Goal: Information Seeking & Learning: Understand process/instructions

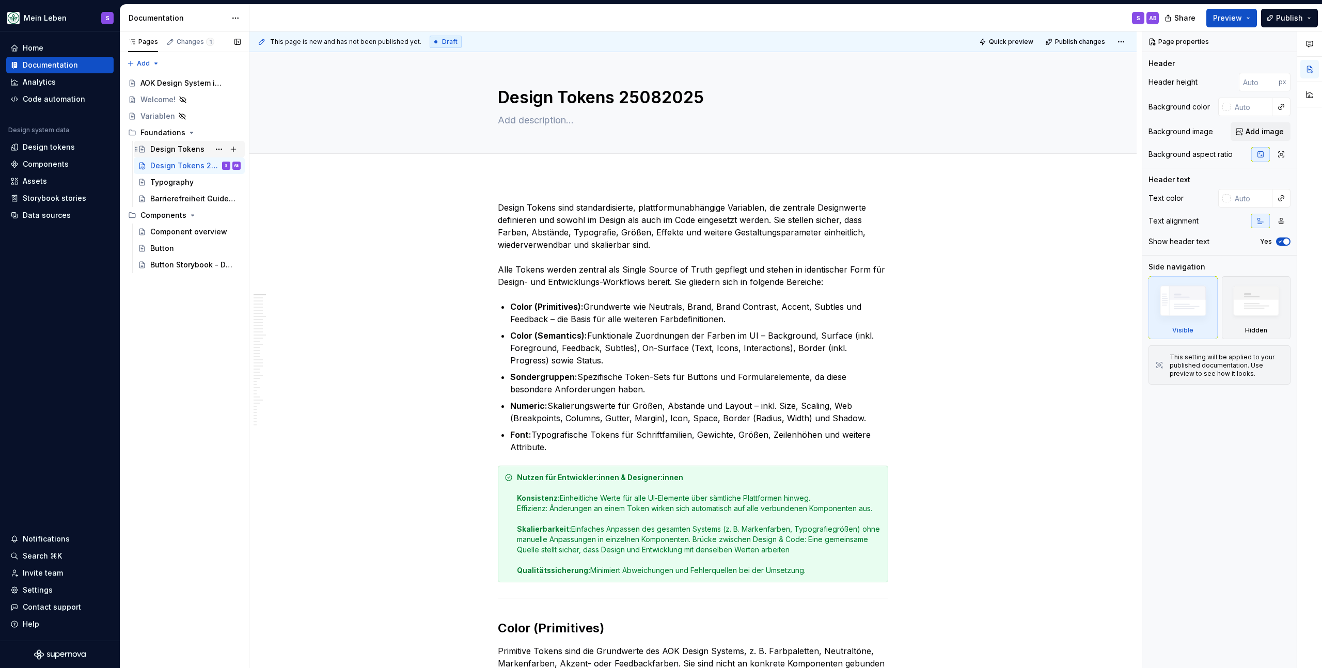
click at [201, 148] on div "Design Tokens S" at bounding box center [195, 149] width 90 height 14
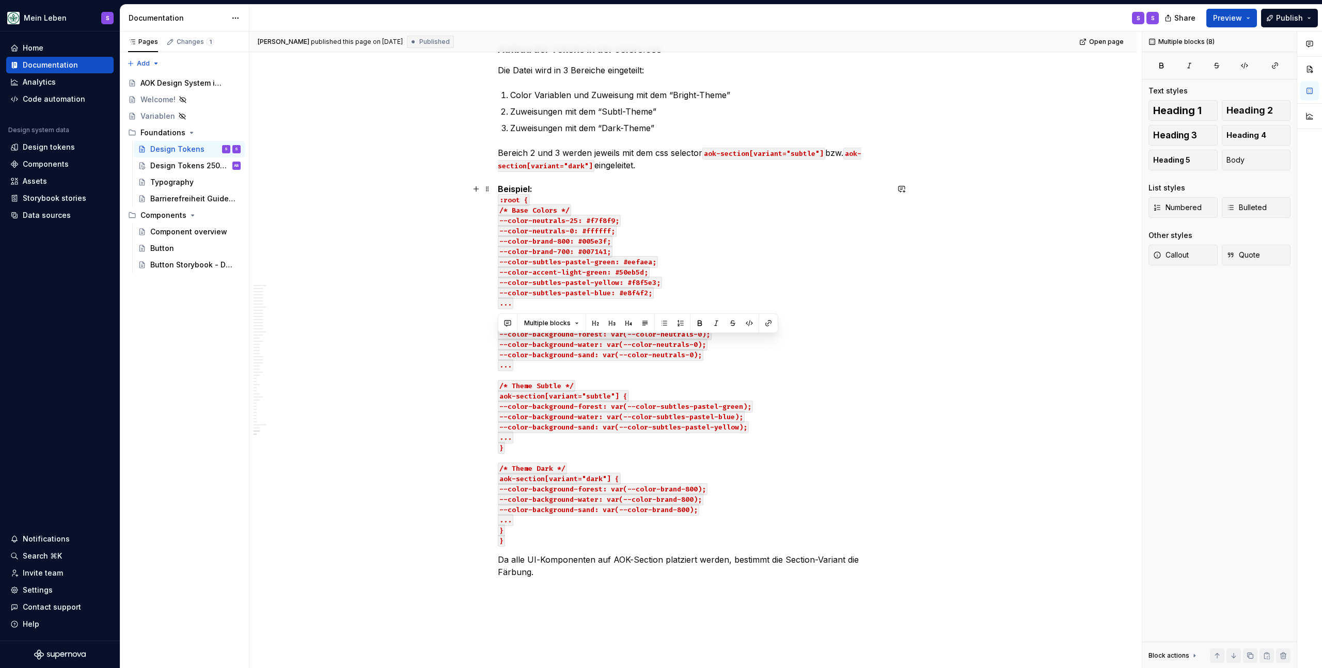
scroll to position [12053, 0]
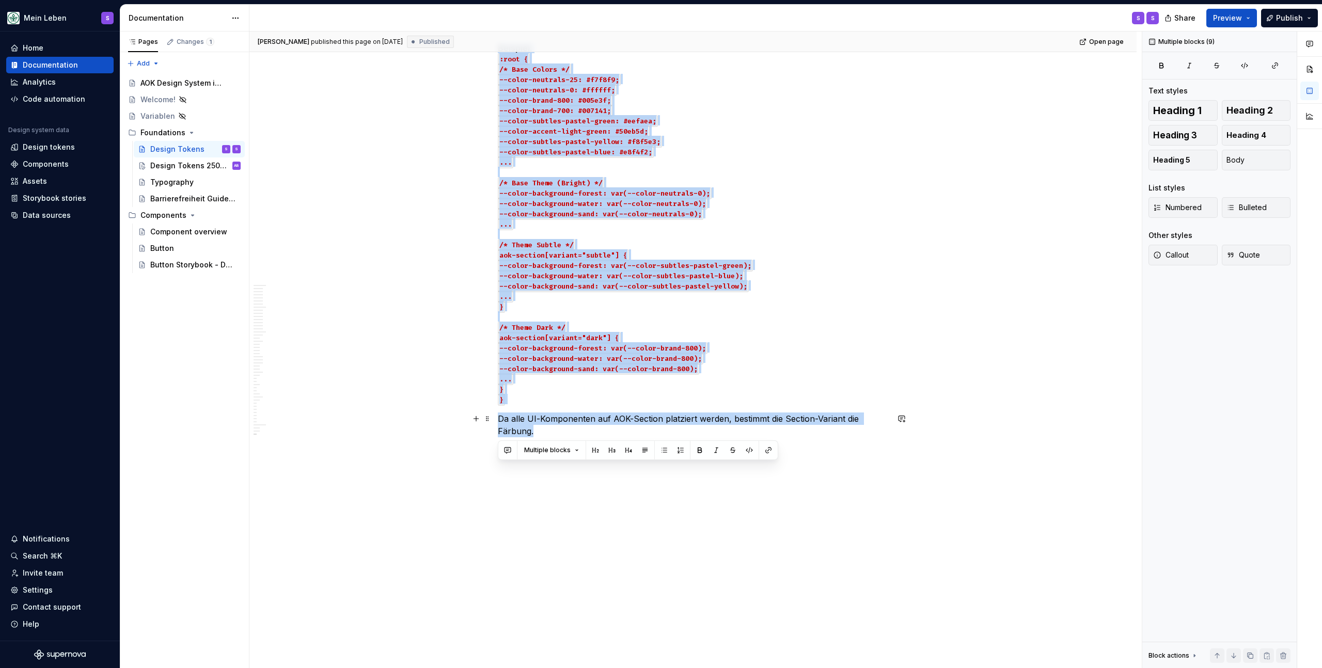
drag, startPoint x: 499, startPoint y: 195, endPoint x: 674, endPoint y: 434, distance: 295.8
click at [203, 166] on div "Design Tokens 25082025" at bounding box center [179, 166] width 59 height 10
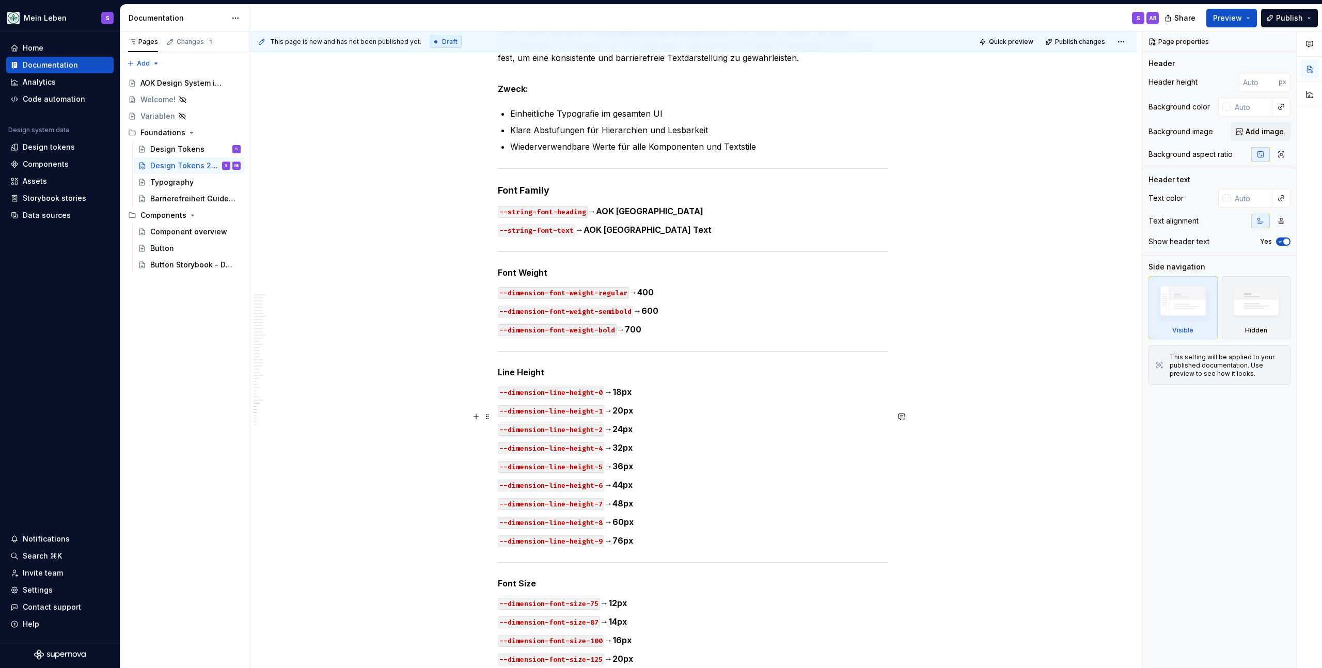
scroll to position [13291, 0]
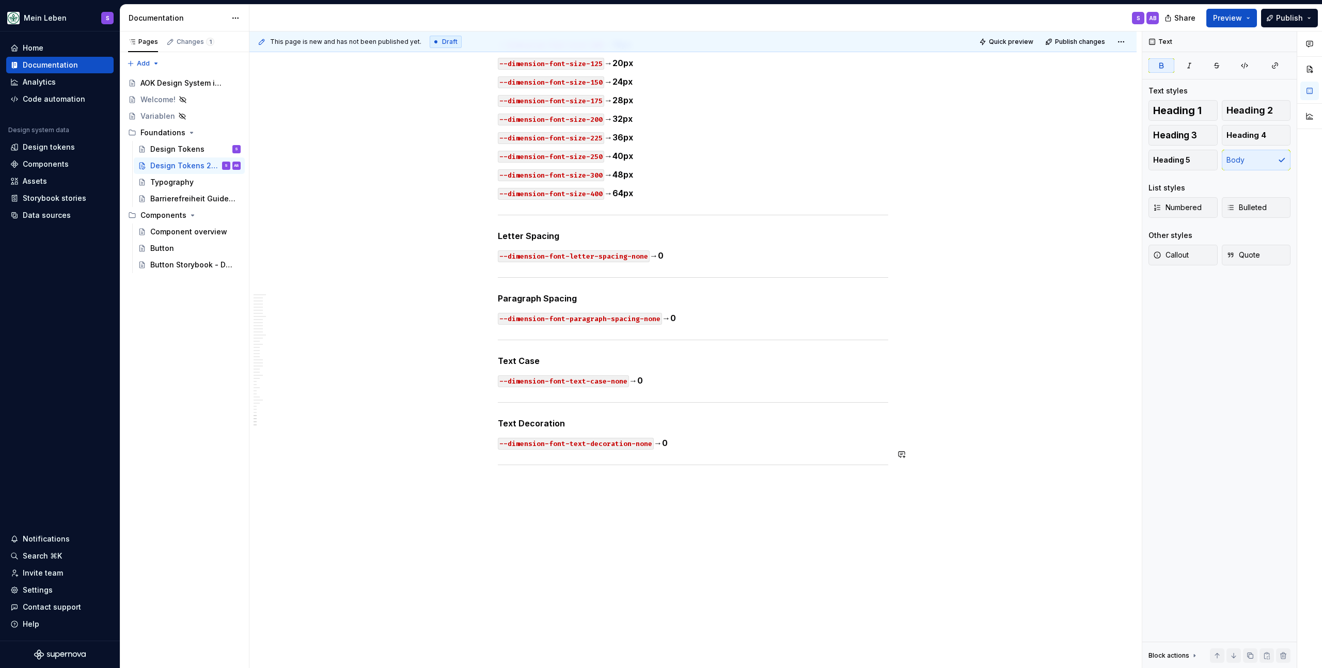
click at [632, 465] on hr at bounding box center [693, 465] width 390 height 1
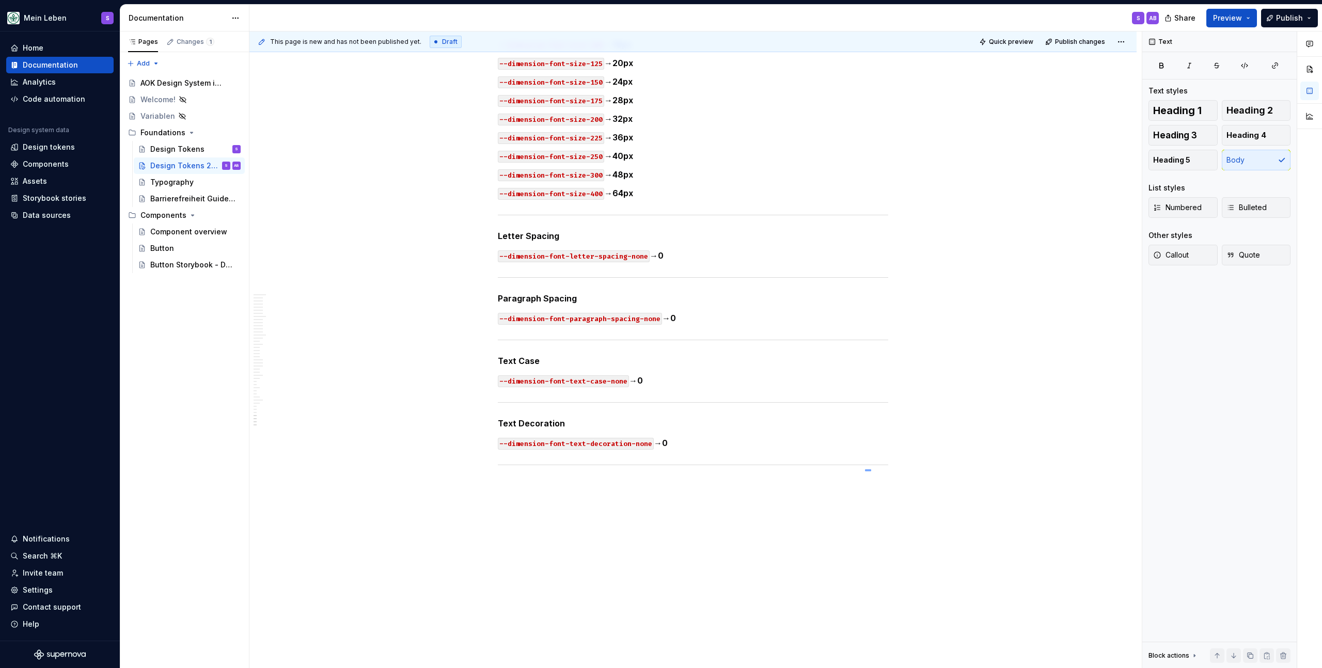
drag, startPoint x: 865, startPoint y: 470, endPoint x: 838, endPoint y: 469, distance: 27.4
click at [864, 470] on div "This page is new and has not been published yet. Draft Quick preview Publish ch…" at bounding box center [695, 349] width 892 height 637
click at [204, 149] on div "Design Tokens S" at bounding box center [195, 149] width 90 height 14
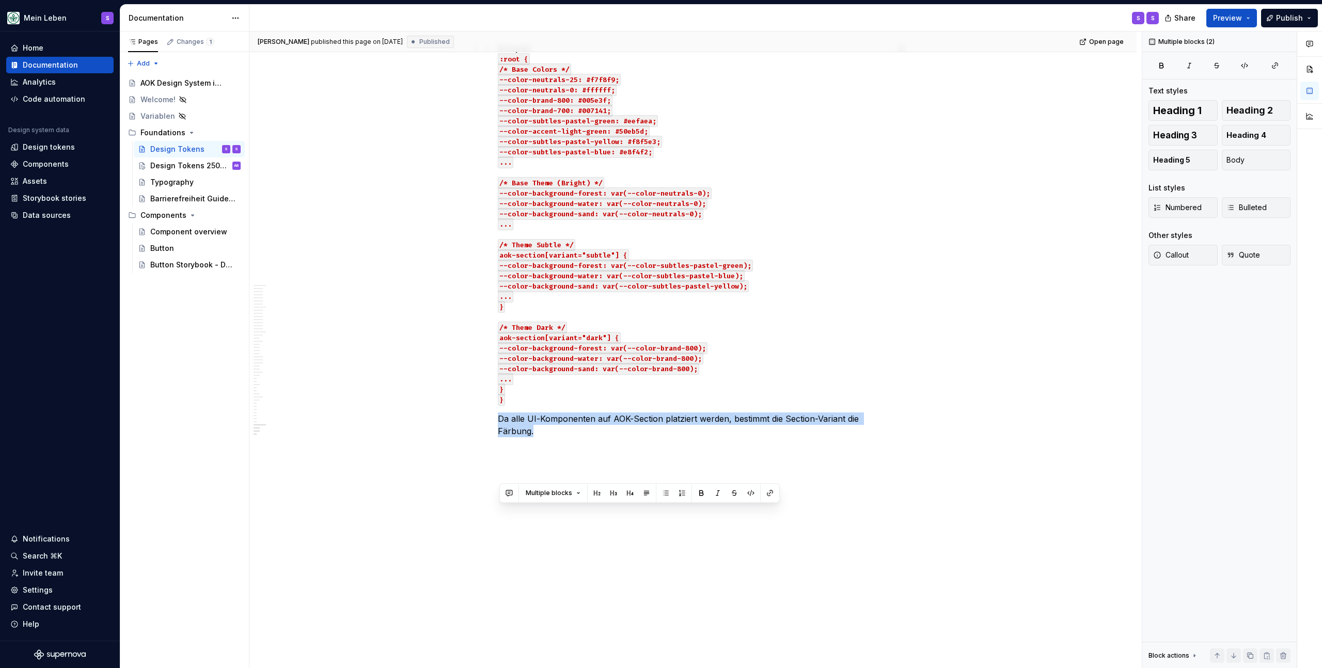
scroll to position [11549, 0]
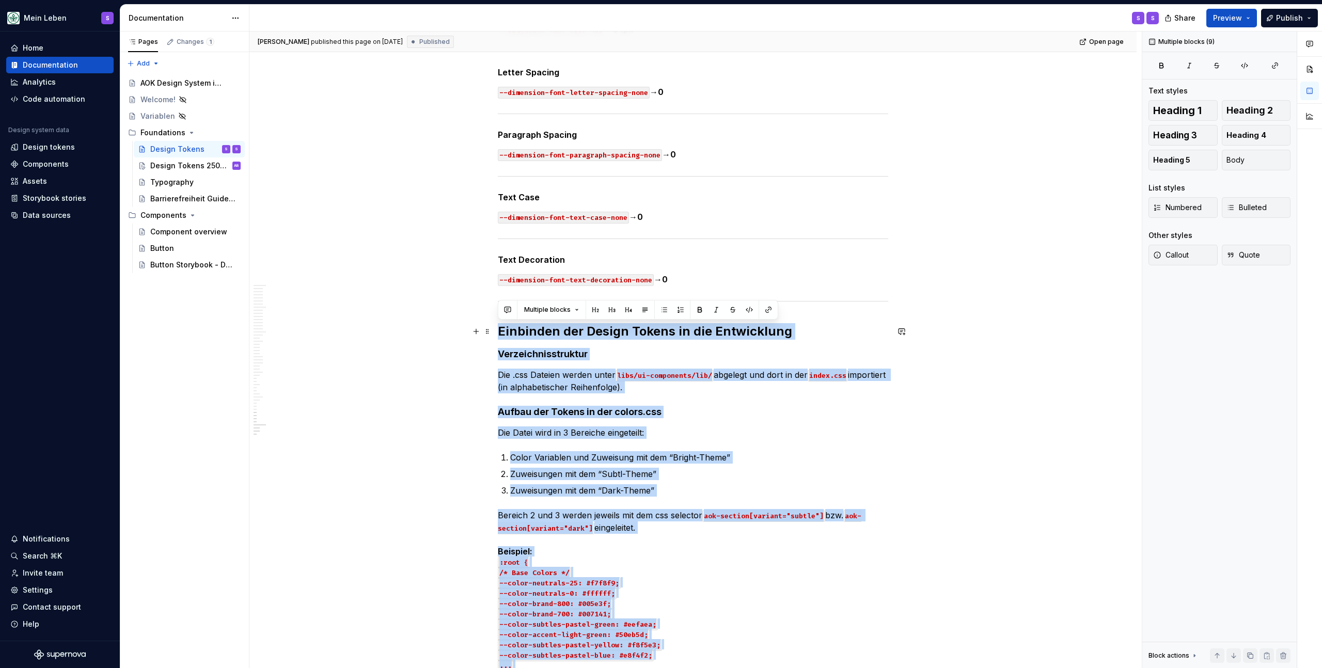
drag, startPoint x: 538, startPoint y: 431, endPoint x: 497, endPoint y: 331, distance: 107.6
copy div "Loremipsu dol Sitame Consec ad eli Seddoeiusmo Temporincididuntutl Etd .mag Ali…"
click at [196, 161] on div "Design Tokens 25082025" at bounding box center [179, 166] width 59 height 10
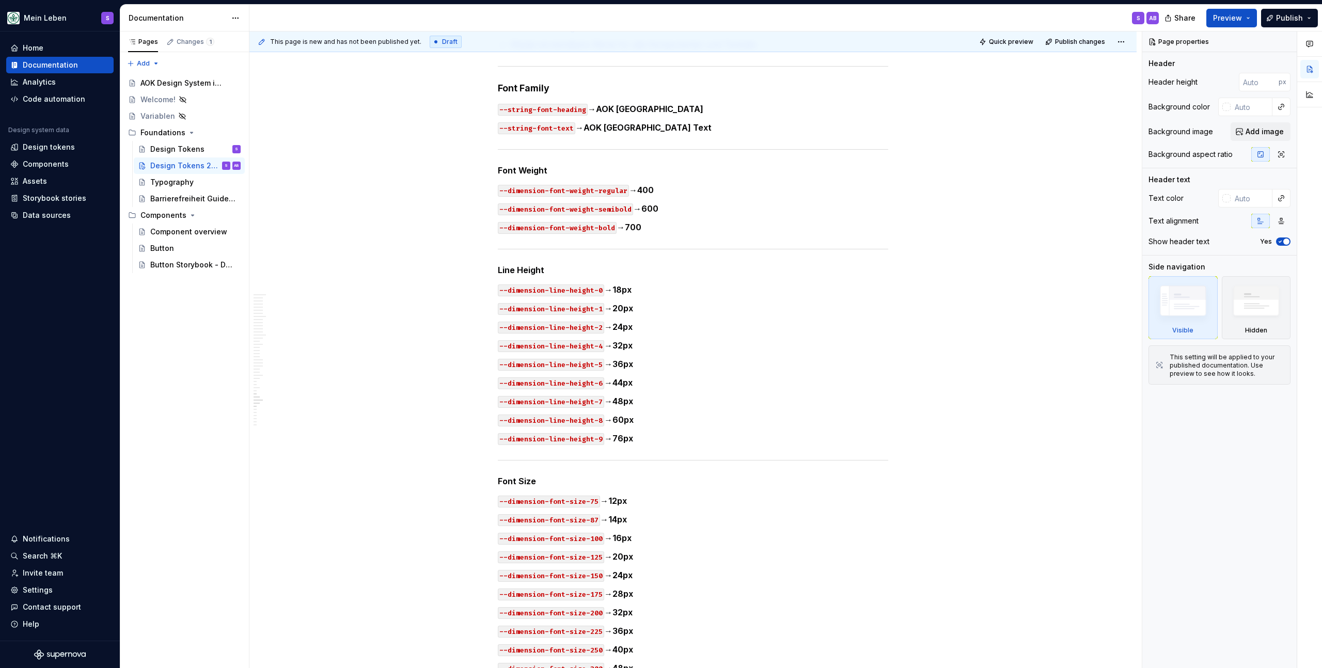
scroll to position [13316, 0]
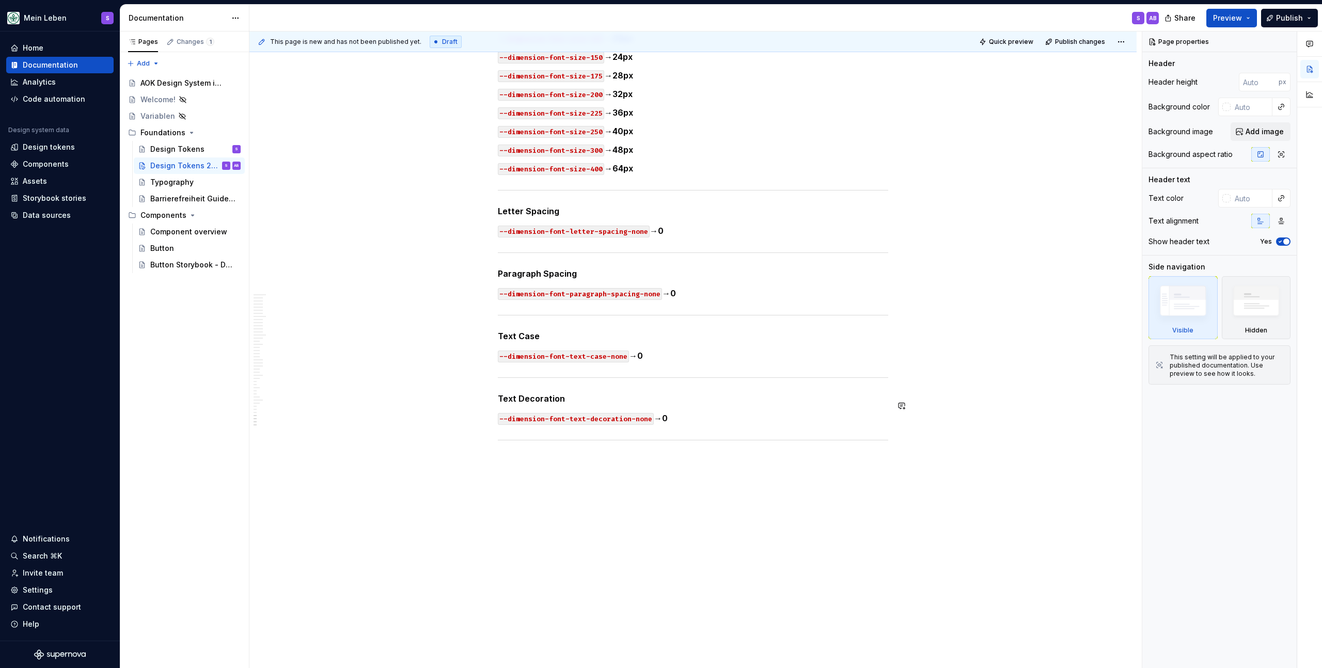
type textarea "*"
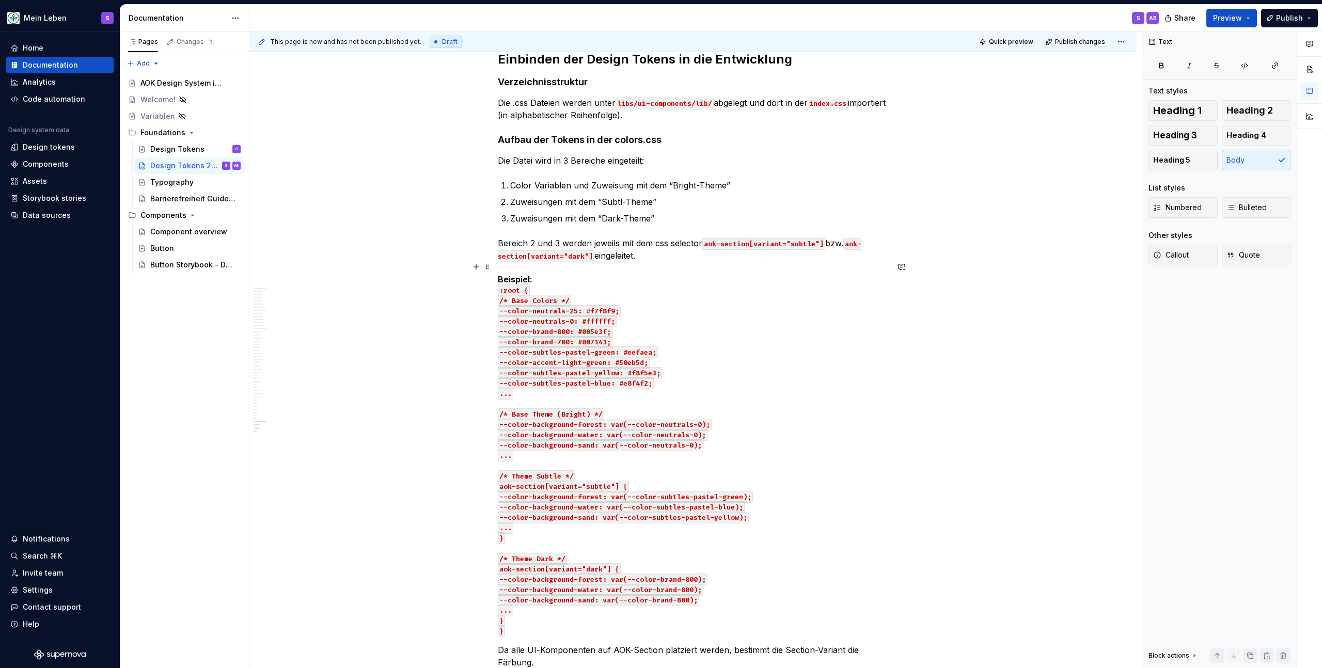
scroll to position [13927, 0]
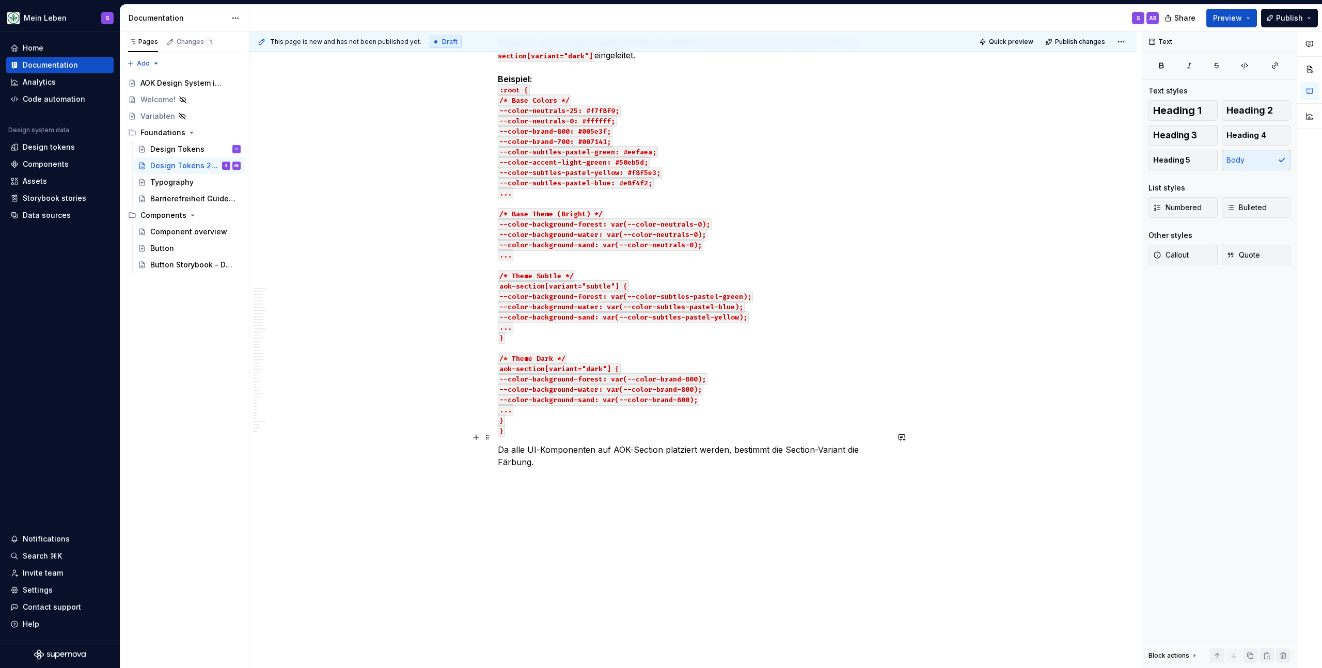
click at [569, 452] on p "Da alle UI-Komponenten auf AOK-Section platziert werden, bestimmt die Section-V…" at bounding box center [693, 455] width 390 height 25
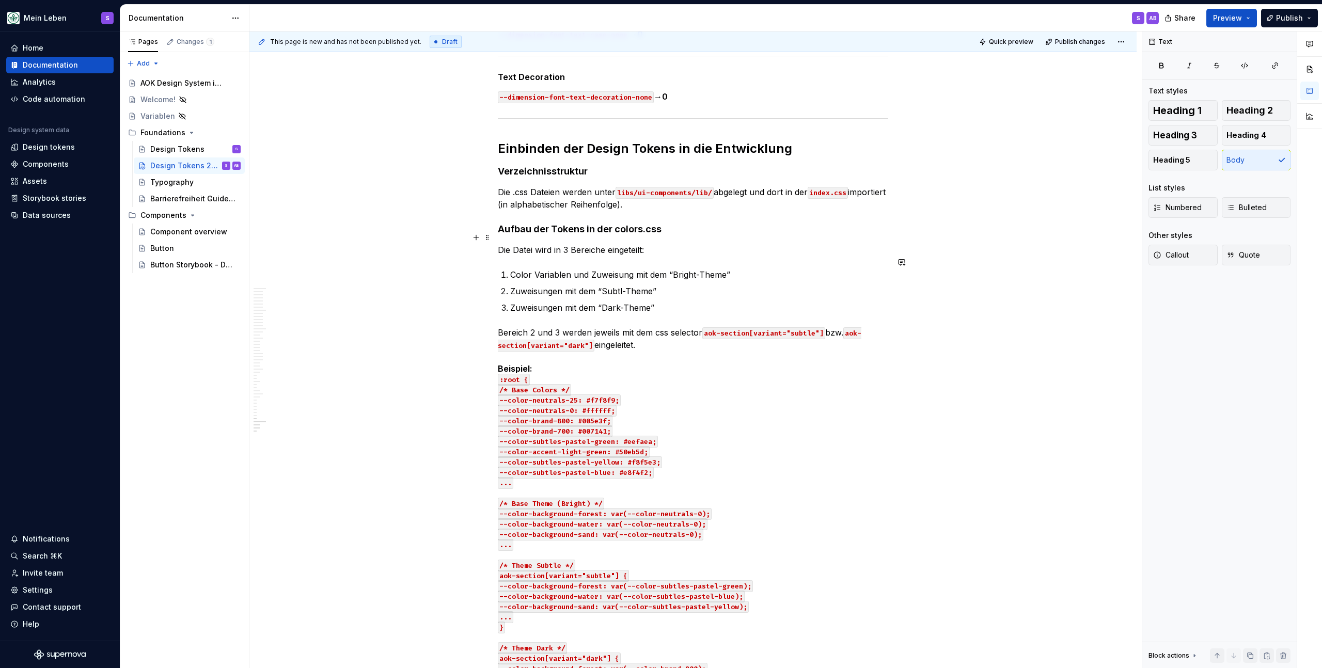
scroll to position [13620, 0]
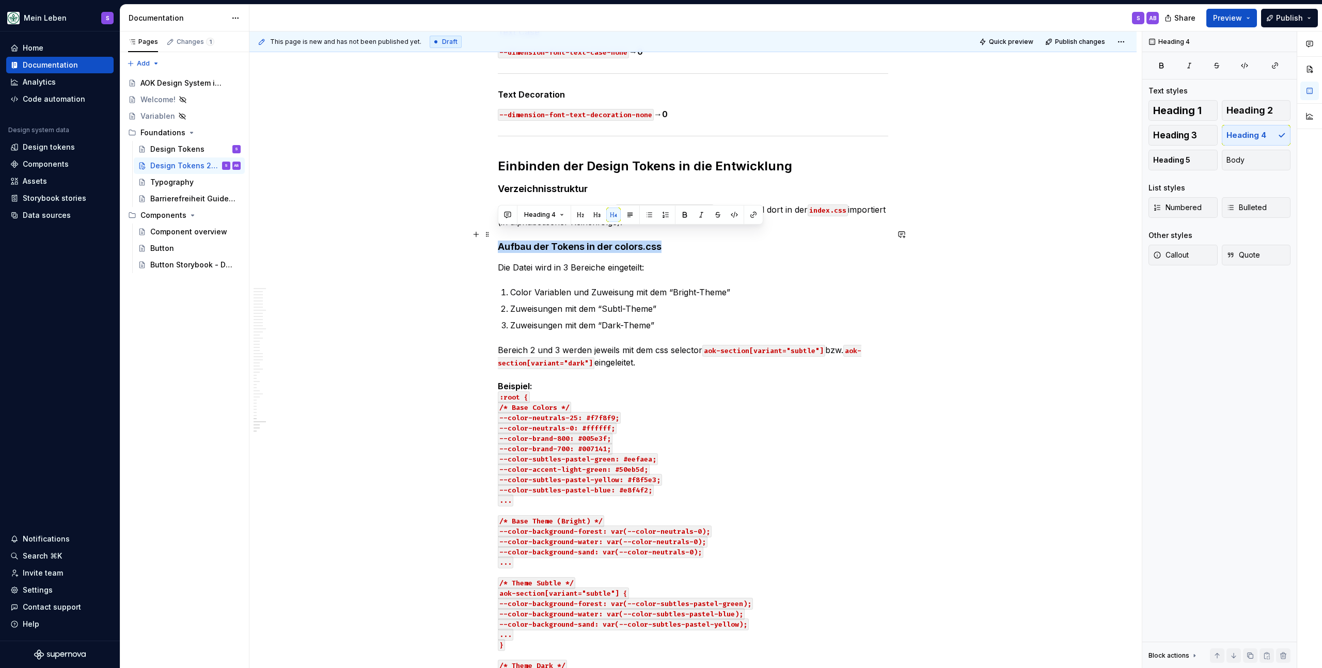
drag, startPoint x: 648, startPoint y: 234, endPoint x: 496, endPoint y: 237, distance: 151.8
copy h4 "Aufbau der Tokens in der colors.css"
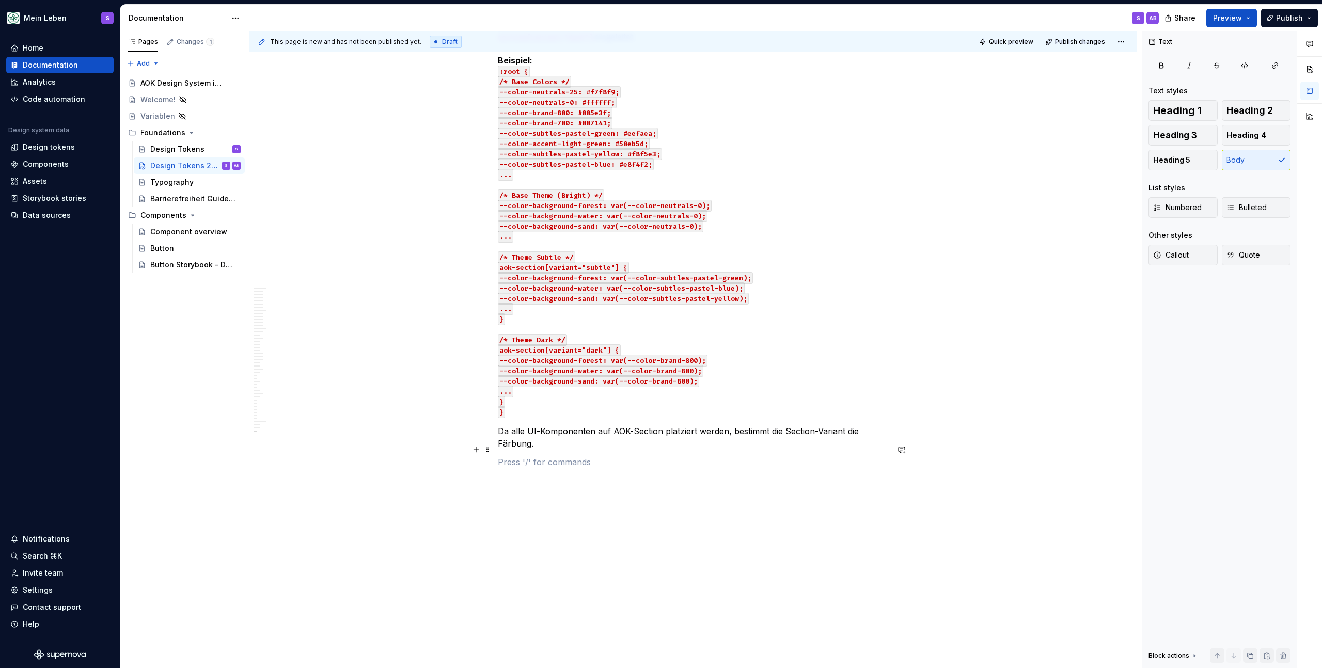
click at [549, 456] on p at bounding box center [693, 462] width 390 height 12
drag, startPoint x: 605, startPoint y: 451, endPoint x: 488, endPoint y: 450, distance: 116.7
click at [489, 450] on span at bounding box center [487, 449] width 8 height 14
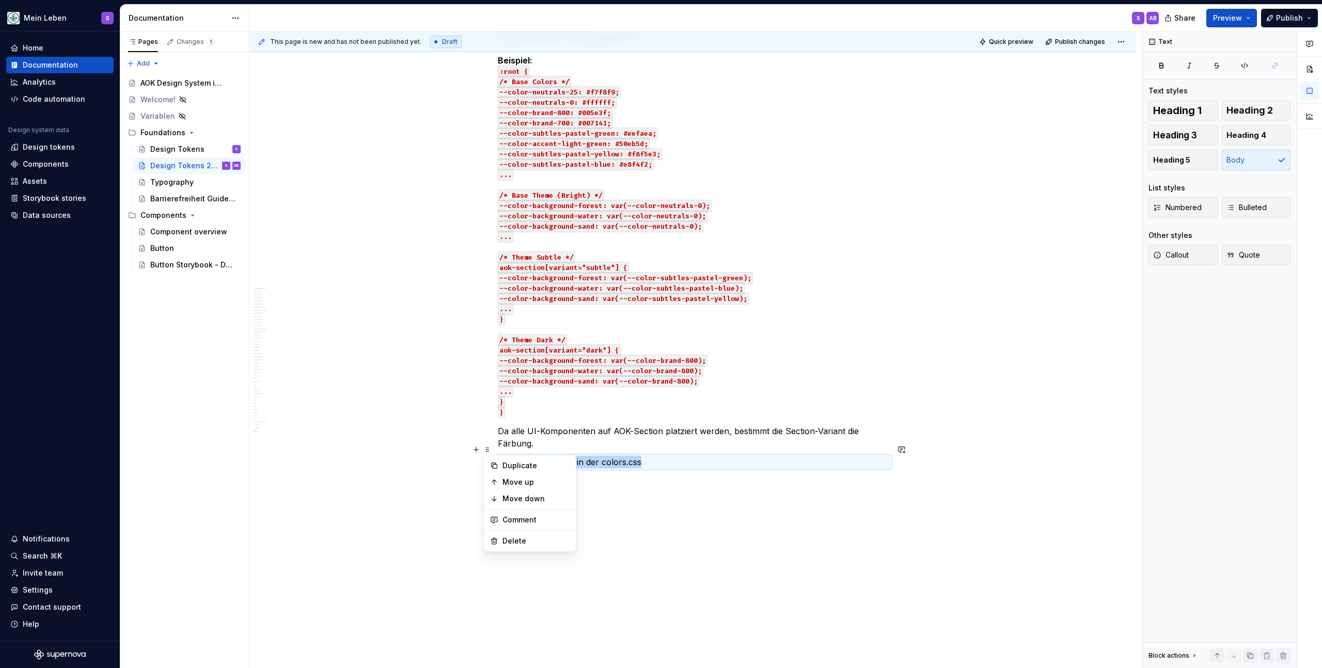
click at [624, 456] on p "Aufbau der Tokens in der colors.css" at bounding box center [693, 462] width 390 height 12
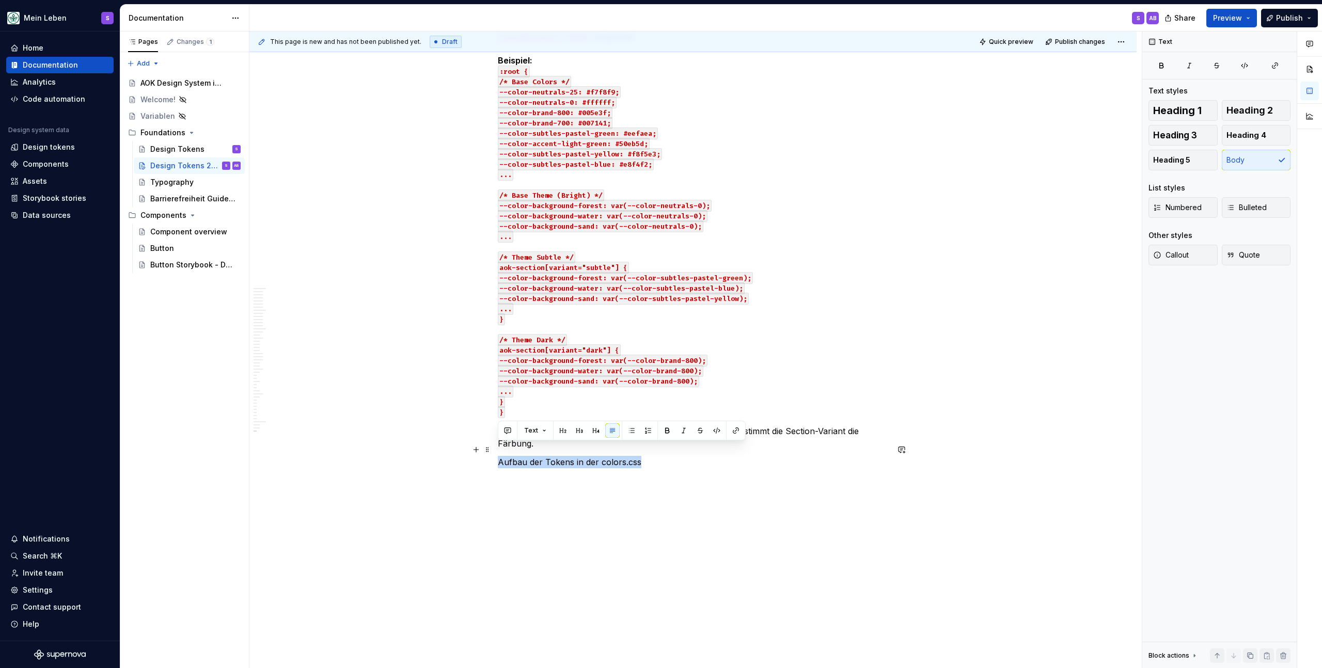
drag, startPoint x: 658, startPoint y: 448, endPoint x: 497, endPoint y: 449, distance: 160.6
click at [498, 456] on p "Aufbau der Tokens in der colors.css" at bounding box center [693, 462] width 390 height 12
click at [1172, 155] on span "Heading 5" at bounding box center [1171, 160] width 37 height 10
click at [663, 462] on h5 "Aufbau der Tokens in der colors.css" at bounding box center [693, 467] width 390 height 10
drag, startPoint x: 650, startPoint y: 453, endPoint x: 485, endPoint y: 452, distance: 165.2
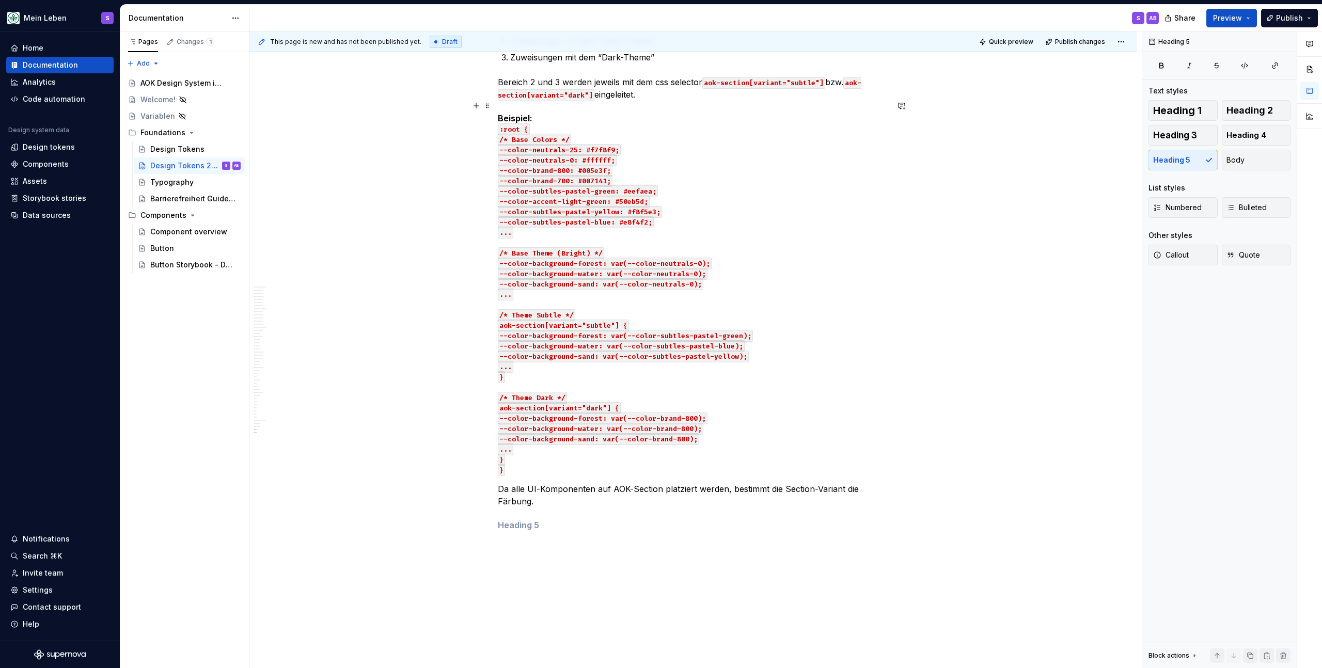
scroll to position [13897, 0]
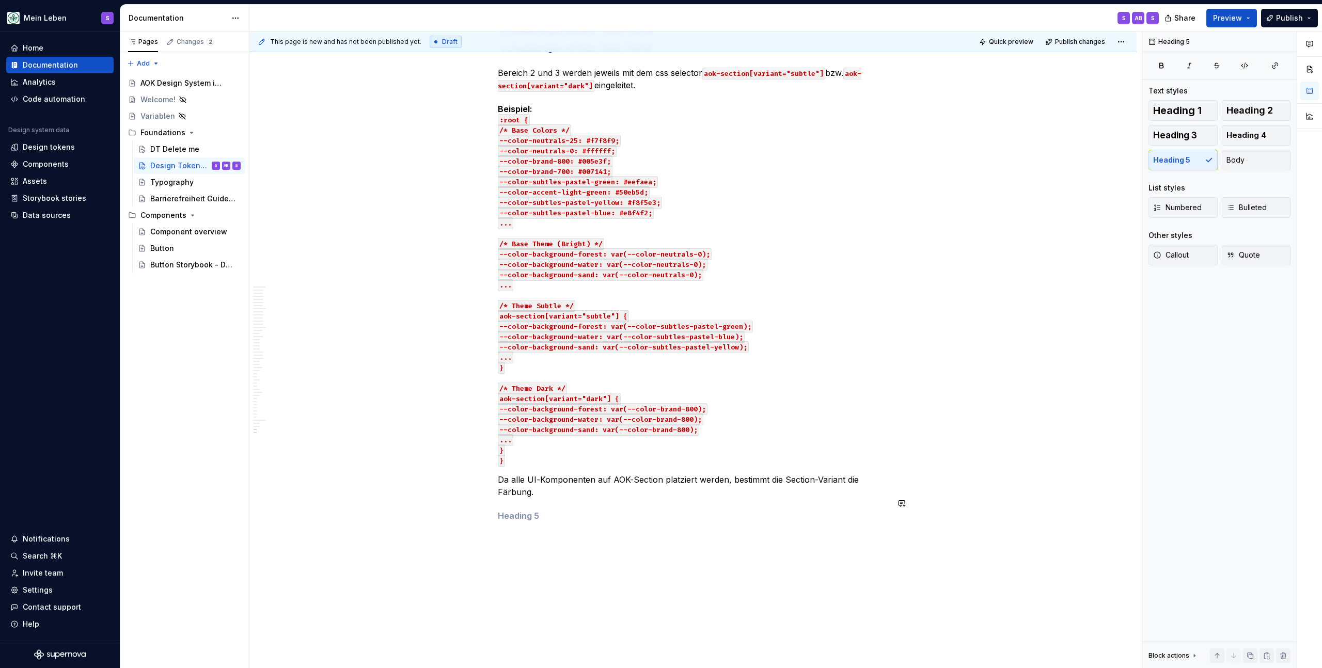
click at [516, 511] on h5 at bounding box center [693, 516] width 390 height 10
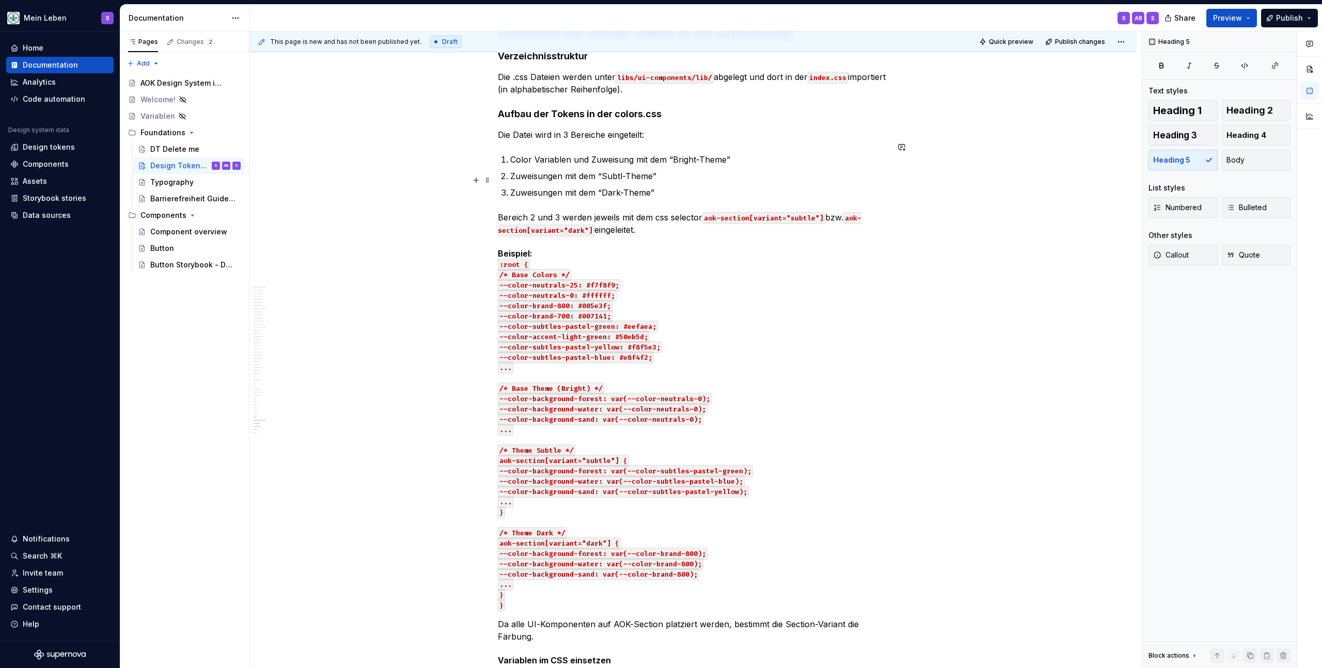
scroll to position [13950, 0]
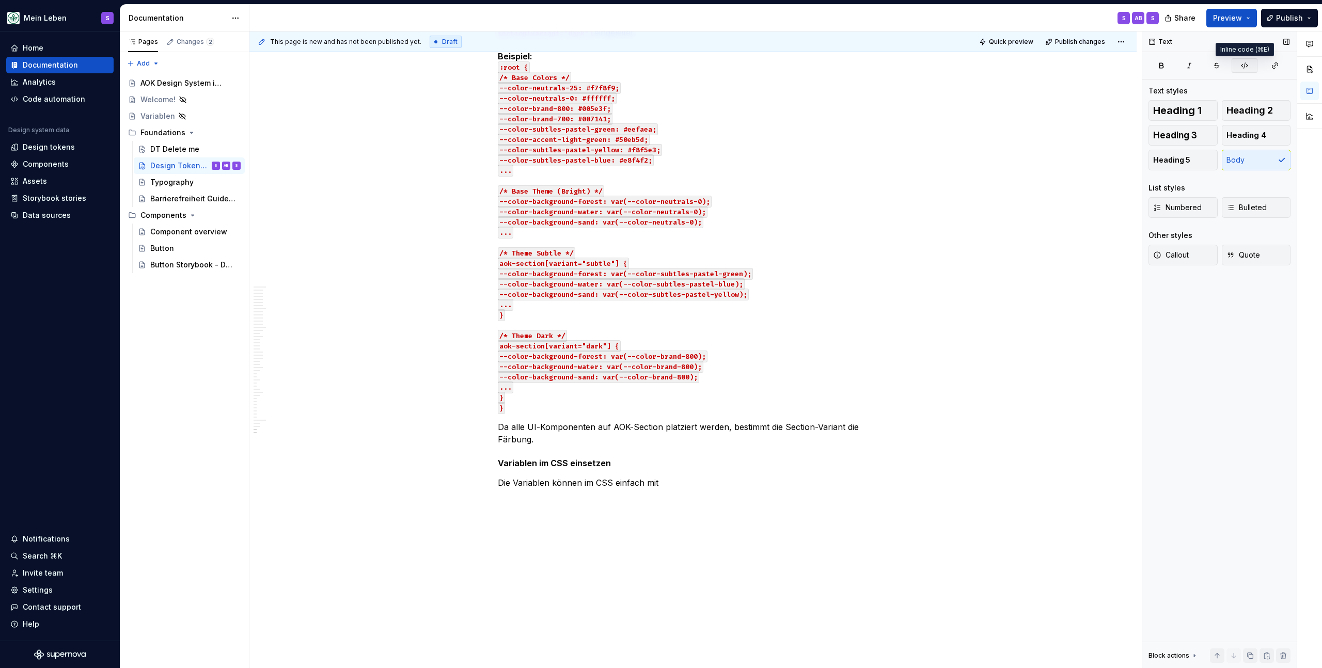
click at [1241, 65] on icon "button" at bounding box center [1244, 65] width 8 height 8
click at [1248, 65] on icon "button" at bounding box center [1244, 65] width 8 height 8
drag, startPoint x: 1251, startPoint y: 292, endPoint x: 1250, endPoint y: 283, distance: 8.8
click at [1251, 291] on div "Text Text styles Heading 1 Heading 2 Heading 3 Heading 4 Heading 5 Body List st…" at bounding box center [1219, 349] width 154 height 637
click at [1248, 65] on icon "button" at bounding box center [1244, 65] width 8 height 8
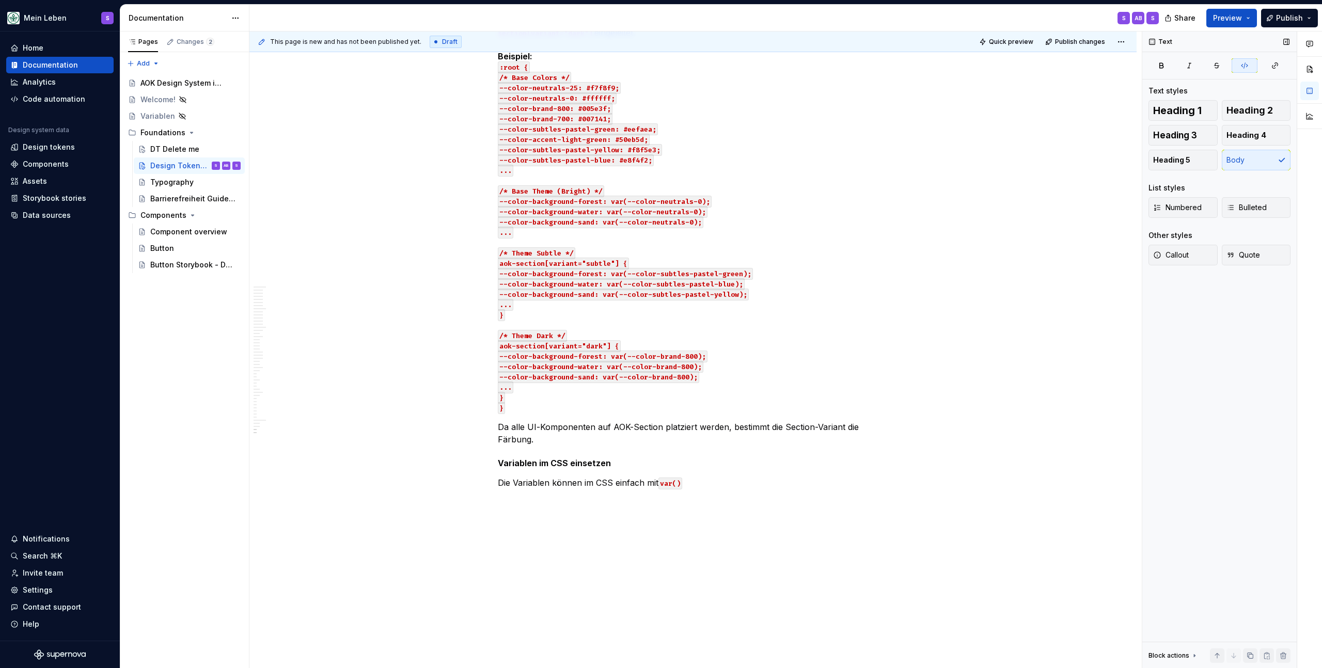
click at [1248, 65] on icon "button" at bounding box center [1244, 65] width 8 height 8
click at [1163, 43] on div "Text" at bounding box center [1160, 42] width 31 height 14
click at [1163, 67] on icon "button" at bounding box center [1162, 65] width 4 height 5
click at [1170, 65] on button "button" at bounding box center [1161, 65] width 26 height 14
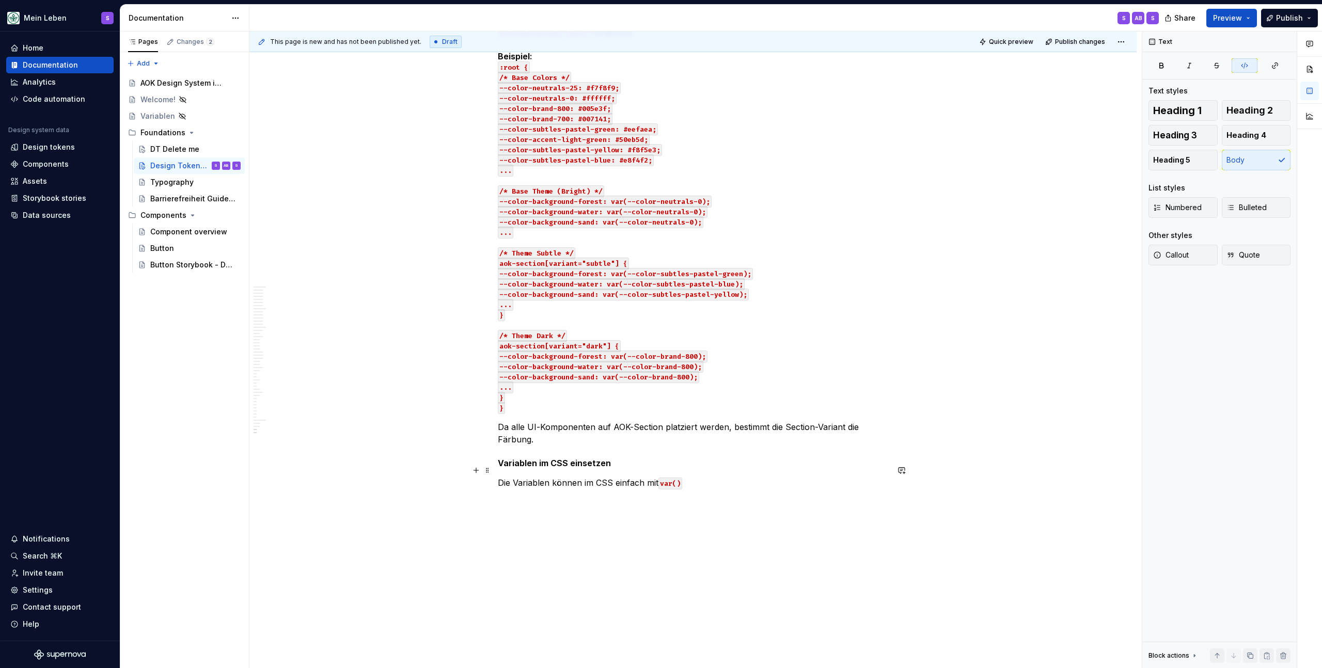
click at [723, 477] on p "Die Variablen können im CSS einfach mit var()" at bounding box center [693, 483] width 390 height 12
click at [684, 477] on p "Die Variablen können im CSS einfach mit var()" at bounding box center [693, 483] width 390 height 12
click at [1279, 330] on div "Text Text styles Heading 1 Heading 2 Heading 3 Heading 4 Heading 5 Body List st…" at bounding box center [1219, 349] width 154 height 637
click at [1251, 161] on div "Heading 1 Heading 2 Heading 3 Heading 4 Heading 5 Body" at bounding box center [1219, 135] width 142 height 70
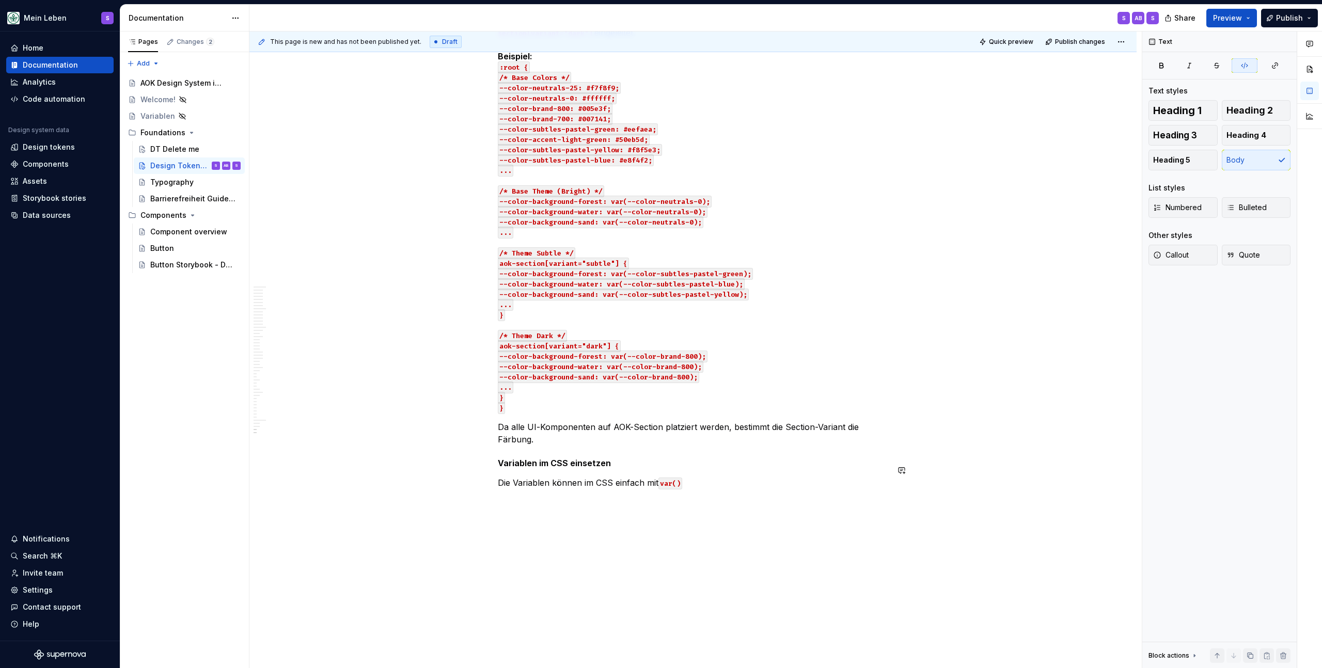
click at [705, 477] on p "Die Variablen können im CSS einfach mit var()" at bounding box center [693, 483] width 390 height 12
drag, startPoint x: 693, startPoint y: 472, endPoint x: 757, endPoint y: 471, distance: 64.5
click at [757, 478] on code "var() aufgerufen werden." at bounding box center [709, 484] width 102 height 12
click at [905, 452] on button "button" at bounding box center [903, 453] width 14 height 14
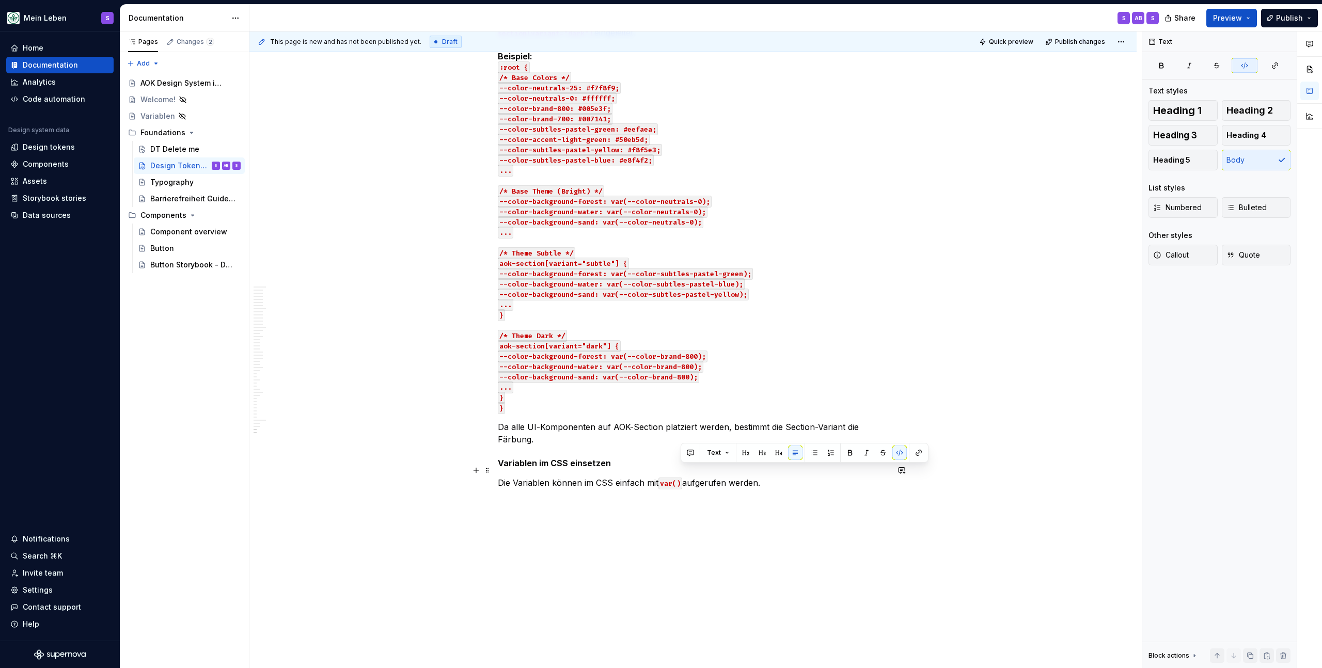
click at [680, 478] on code "var()" at bounding box center [670, 484] width 24 height 12
click at [902, 451] on button "button" at bounding box center [899, 453] width 14 height 14
drag, startPoint x: 831, startPoint y: 496, endPoint x: 802, endPoint y: 483, distance: 32.1
click at [831, 495] on div "This page is new and has not been published yet. Draft Quick preview Publish ch…" at bounding box center [695, 349] width 892 height 637
click at [687, 477] on p "Die Variablen können im CSS einfach mit var() aufgerufen werden." at bounding box center [693, 483] width 390 height 12
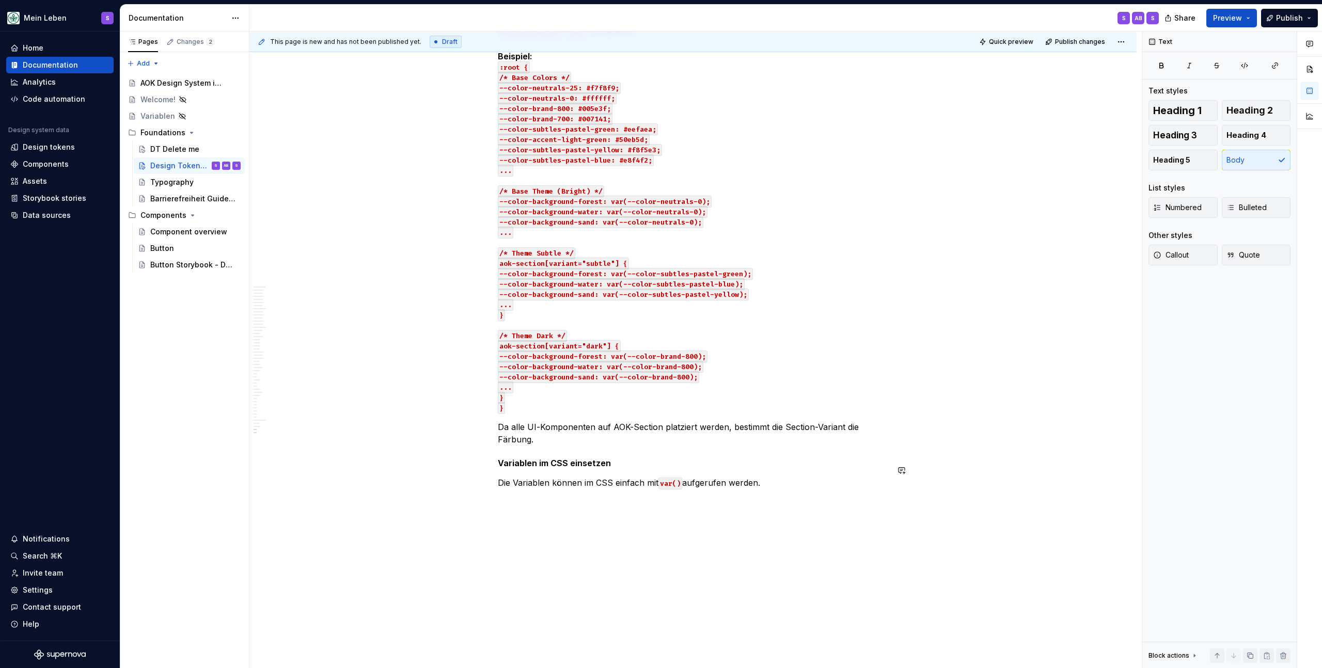
click at [788, 477] on p "Die Variablen können im CSS einfach mit var() aufgerufen werden." at bounding box center [693, 483] width 390 height 12
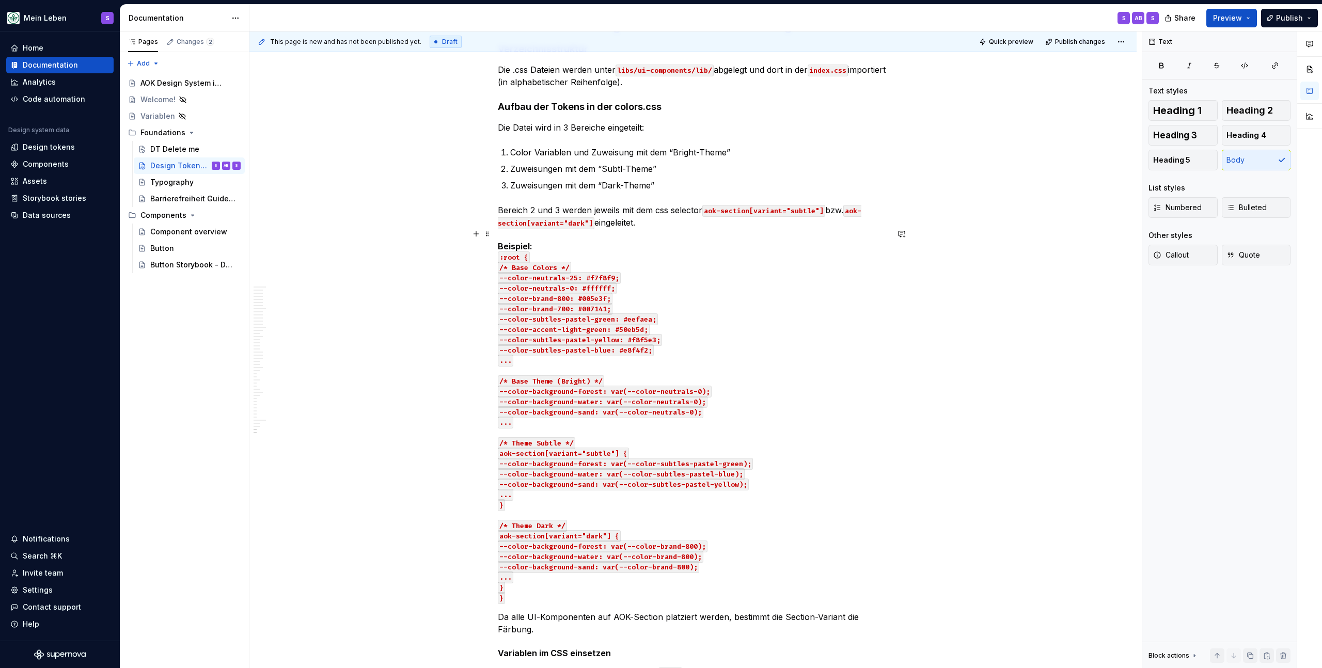
scroll to position [13751, 0]
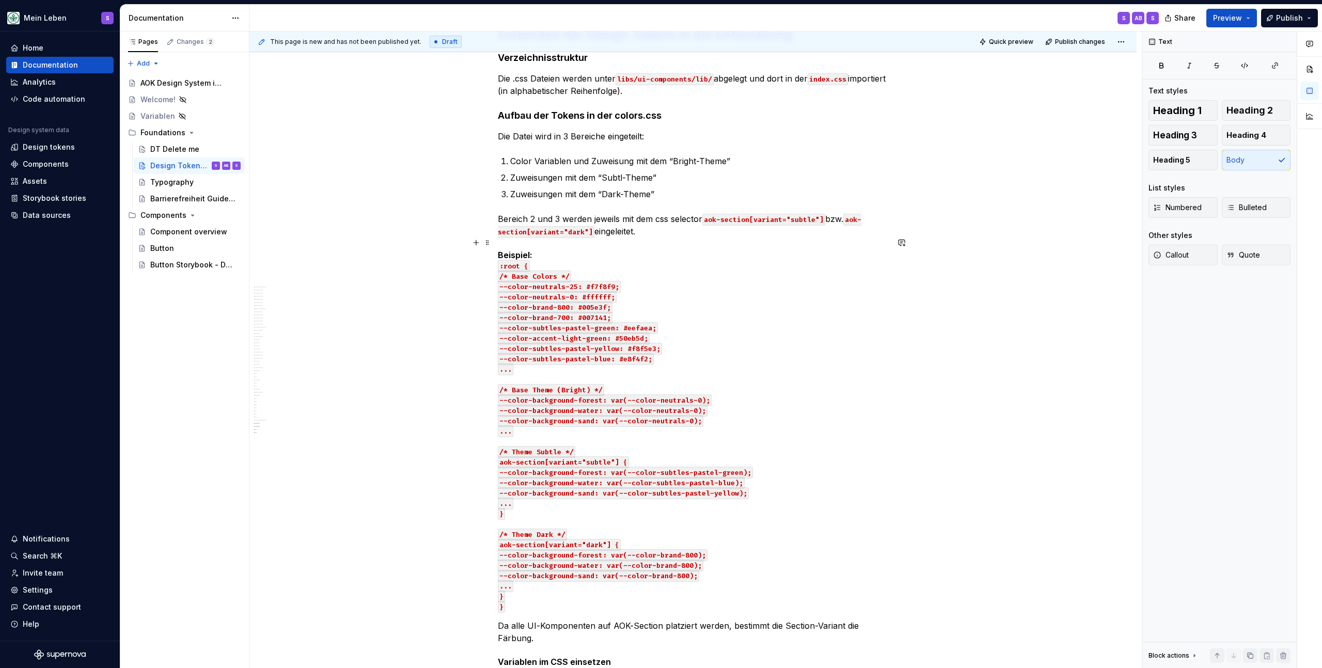
click at [522, 250] on h5 "Beispiel: :root { /* Base Colors */ --color-neutrals-25: #f7f8f9; --color-neutr…" at bounding box center [693, 430] width 390 height 361
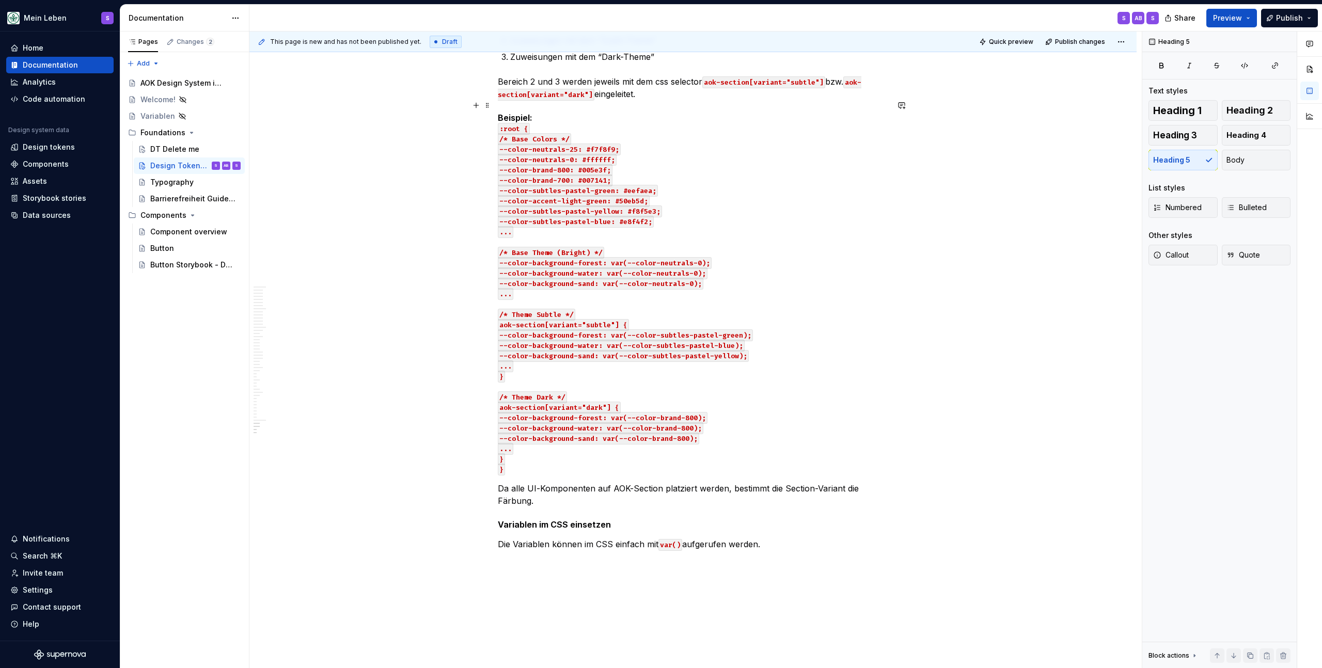
scroll to position [13927, 0]
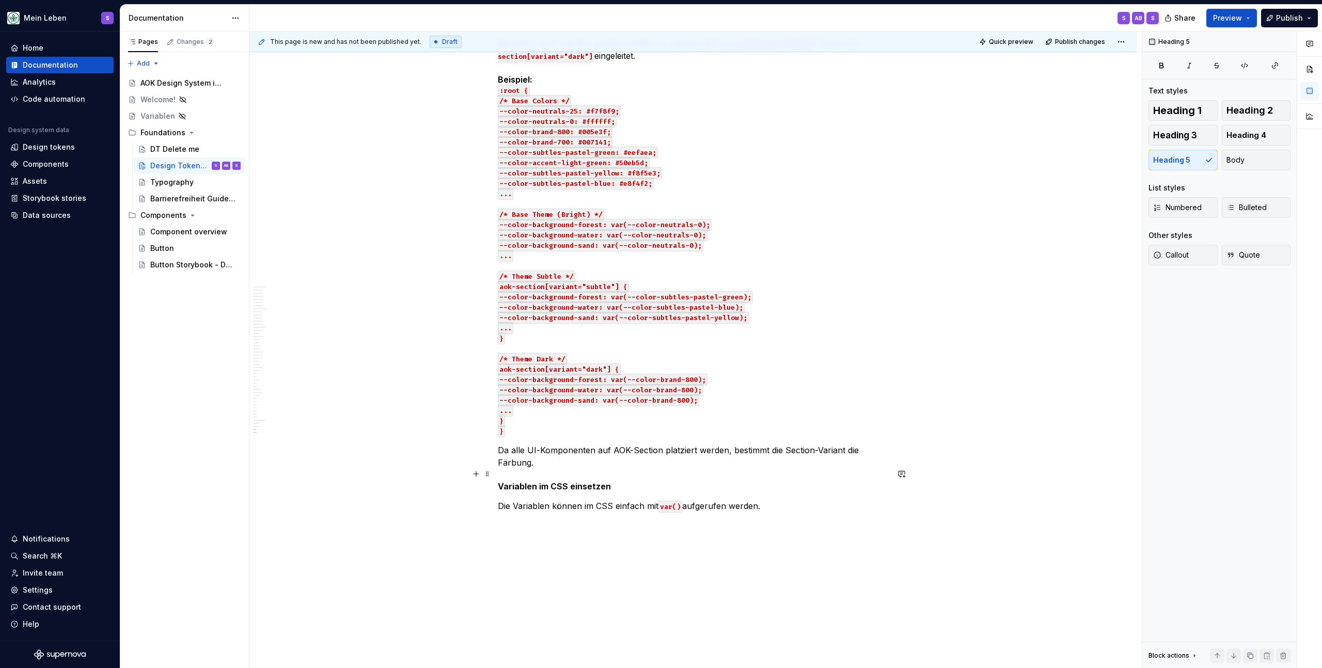
click at [545, 481] on h5 "Variablen im CSS einsetzen" at bounding box center [693, 486] width 390 height 10
click at [528, 481] on h5 "Variablen im CSS einsetzen" at bounding box center [693, 486] width 390 height 10
click at [532, 481] on h5 "Variablen im CSS einsetzen" at bounding box center [693, 486] width 390 height 10
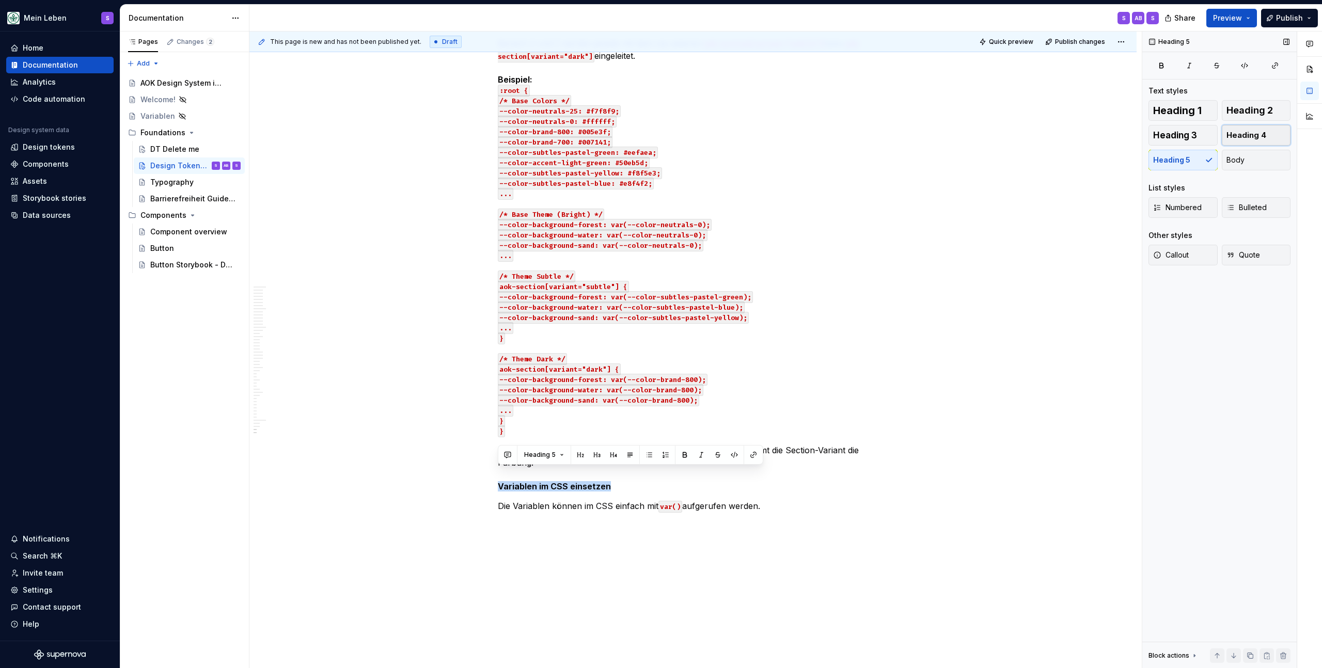
click at [1247, 136] on span "Heading 4" at bounding box center [1246, 135] width 40 height 10
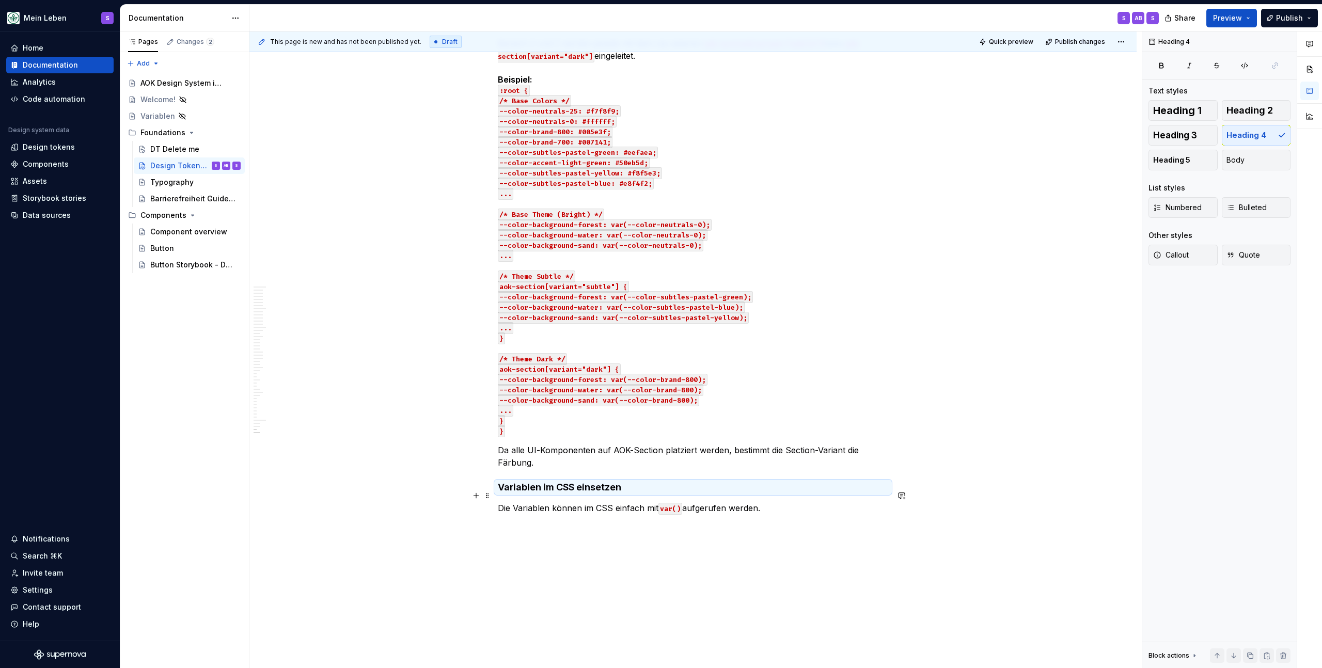
click at [562, 505] on p "Die Variablen können im CSS einfach mit var() aufgerufen werden." at bounding box center [693, 520] width 390 height 37
click at [1181, 162] on span "Heading 5" at bounding box center [1171, 160] width 37 height 10
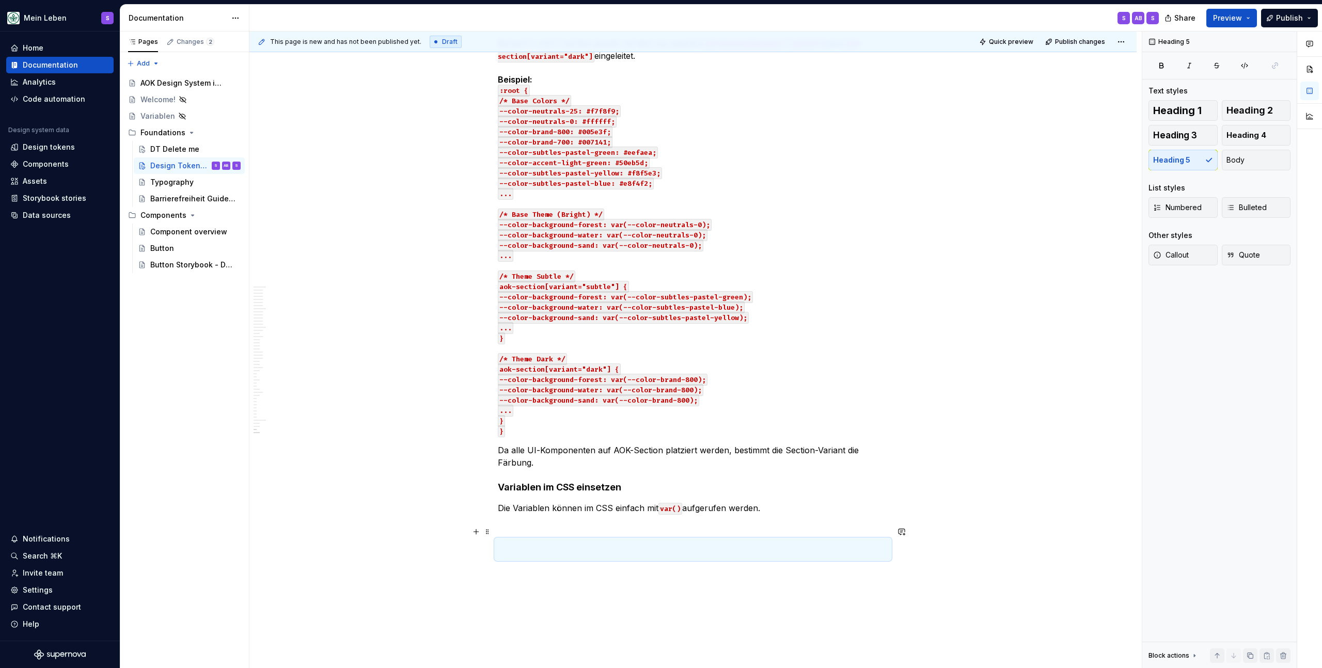
click at [519, 539] on h5 at bounding box center [693, 549] width 390 height 21
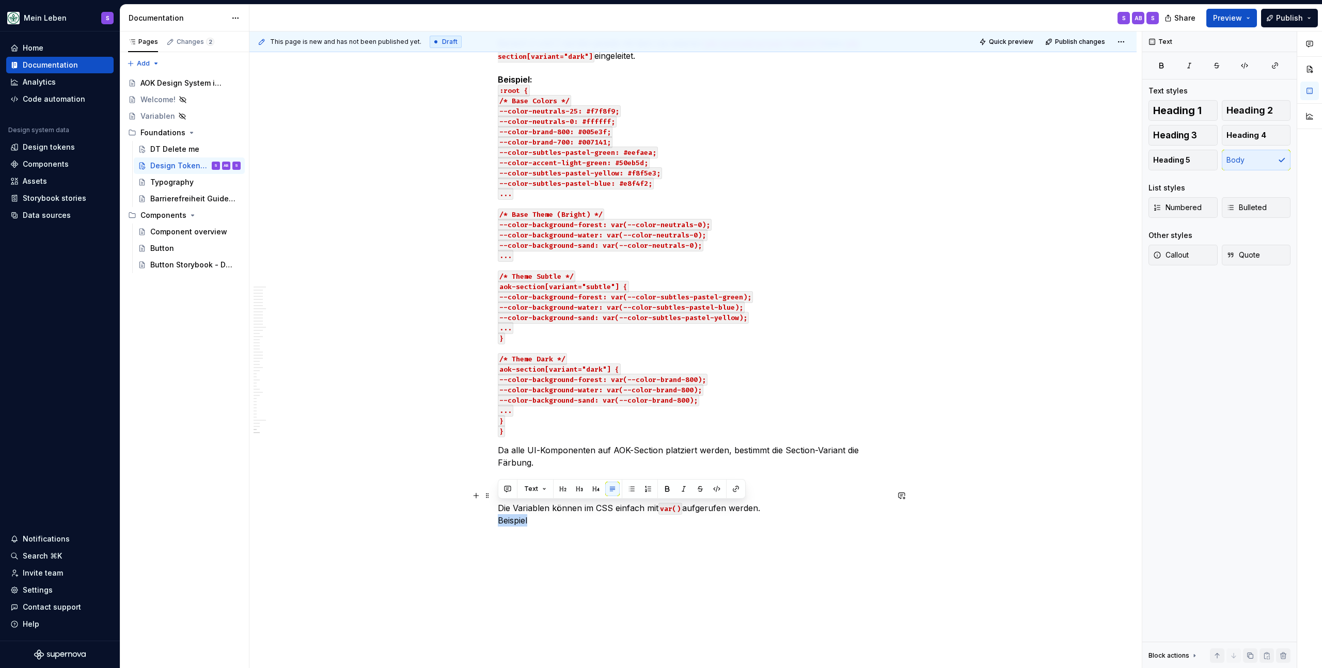
drag, startPoint x: 541, startPoint y: 508, endPoint x: 496, endPoint y: 508, distance: 44.9
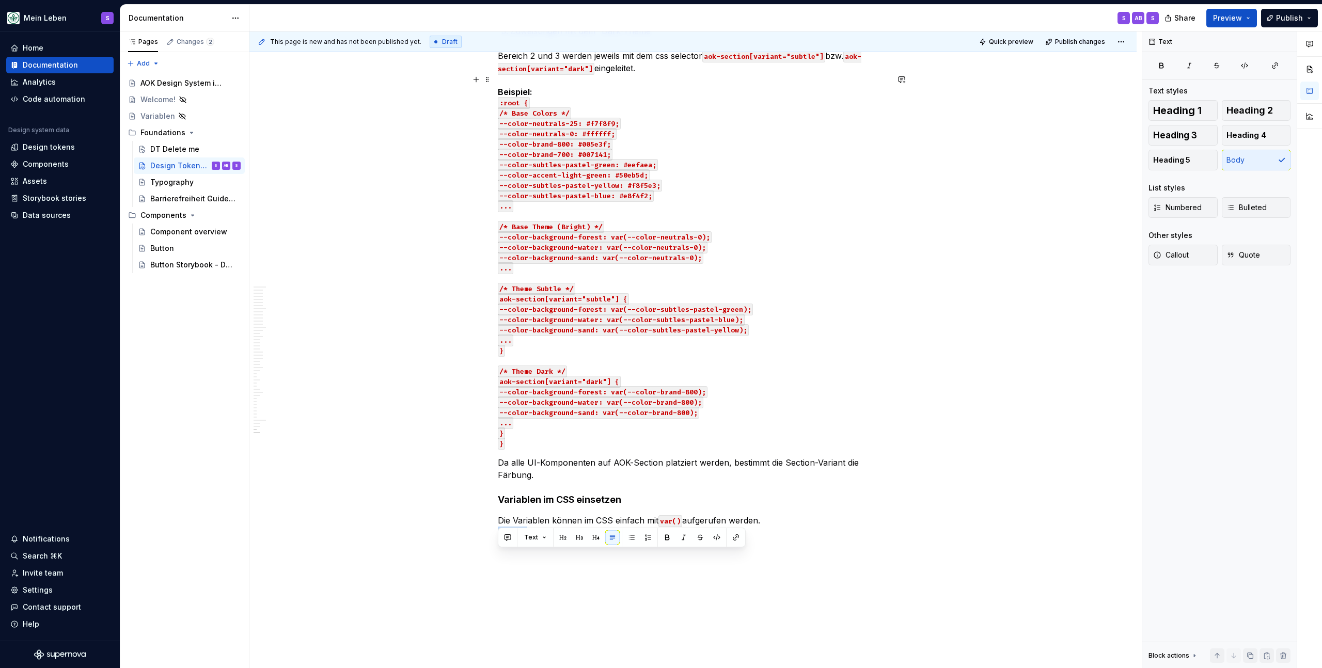
scroll to position [13851, 0]
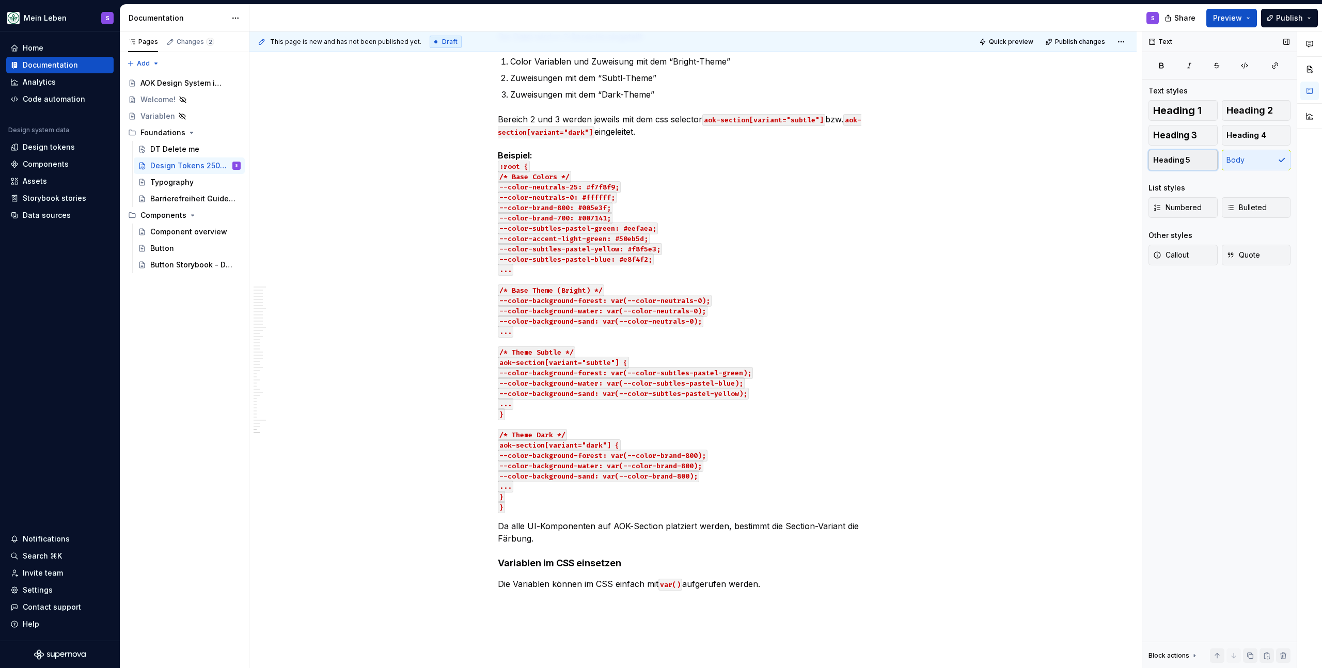
click at [1184, 158] on span "Heading 5" at bounding box center [1171, 160] width 37 height 10
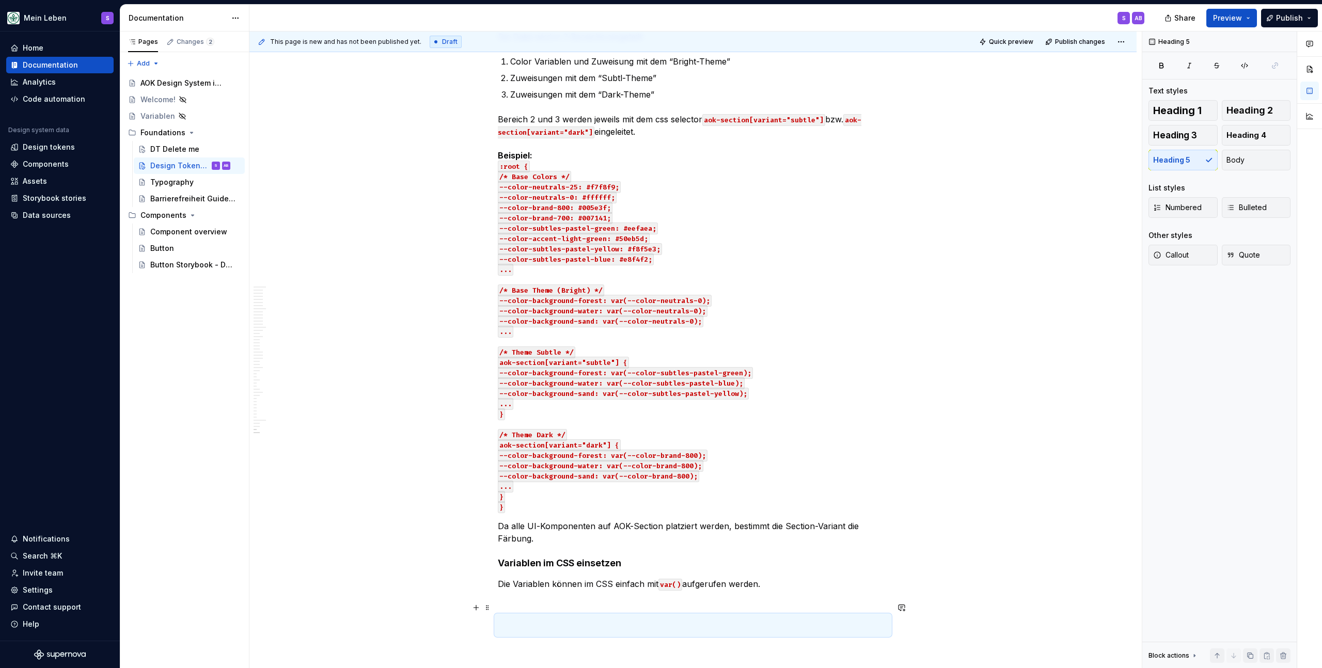
click at [548, 615] on h5 at bounding box center [693, 625] width 390 height 21
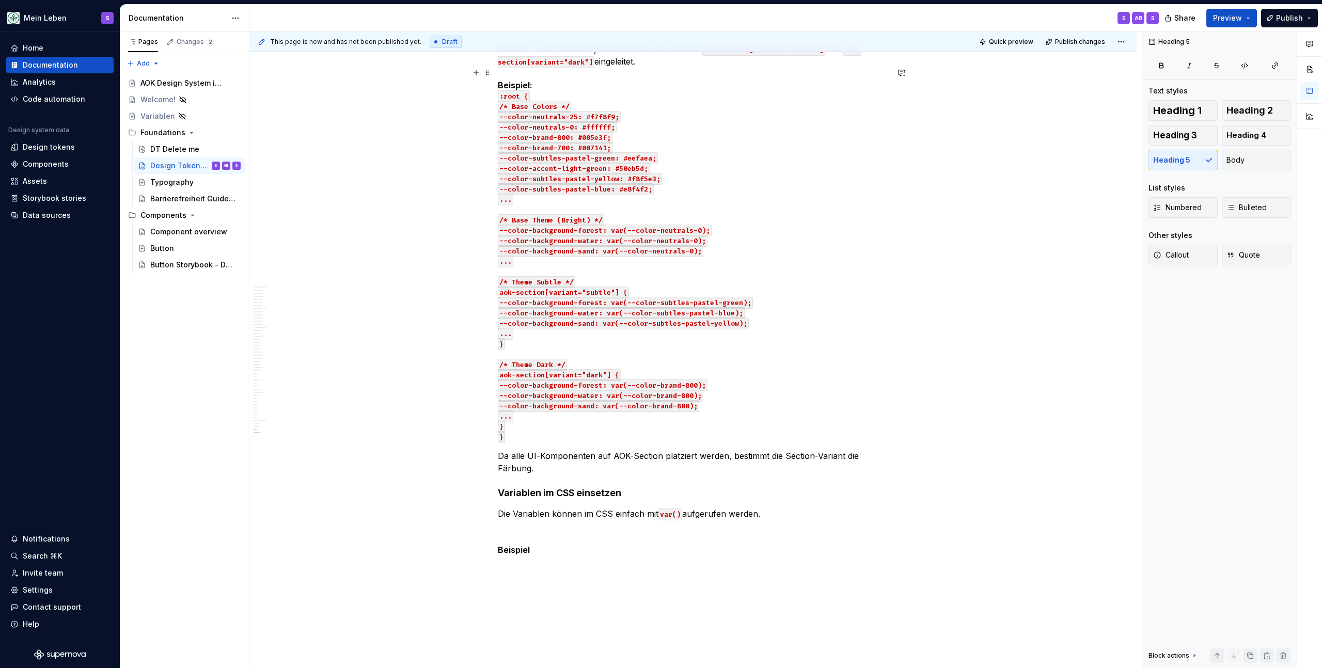
scroll to position [14041, 0]
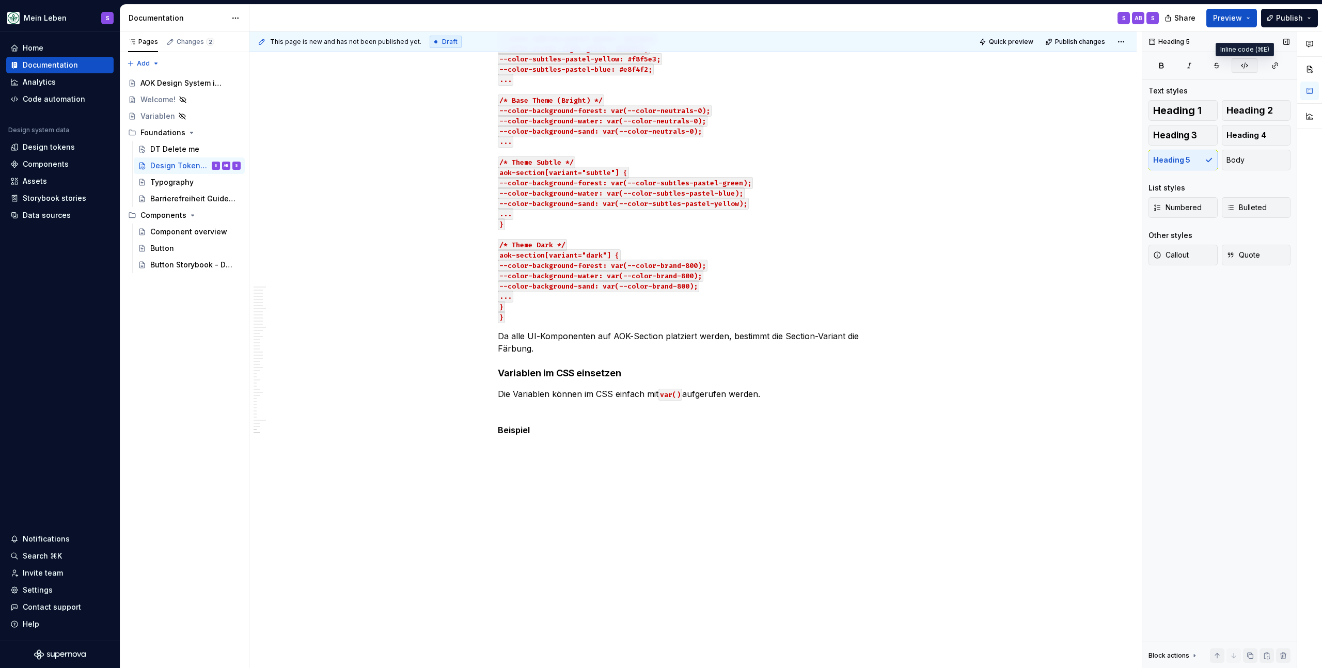
click at [1247, 67] on icon "button" at bounding box center [1244, 65] width 8 height 8
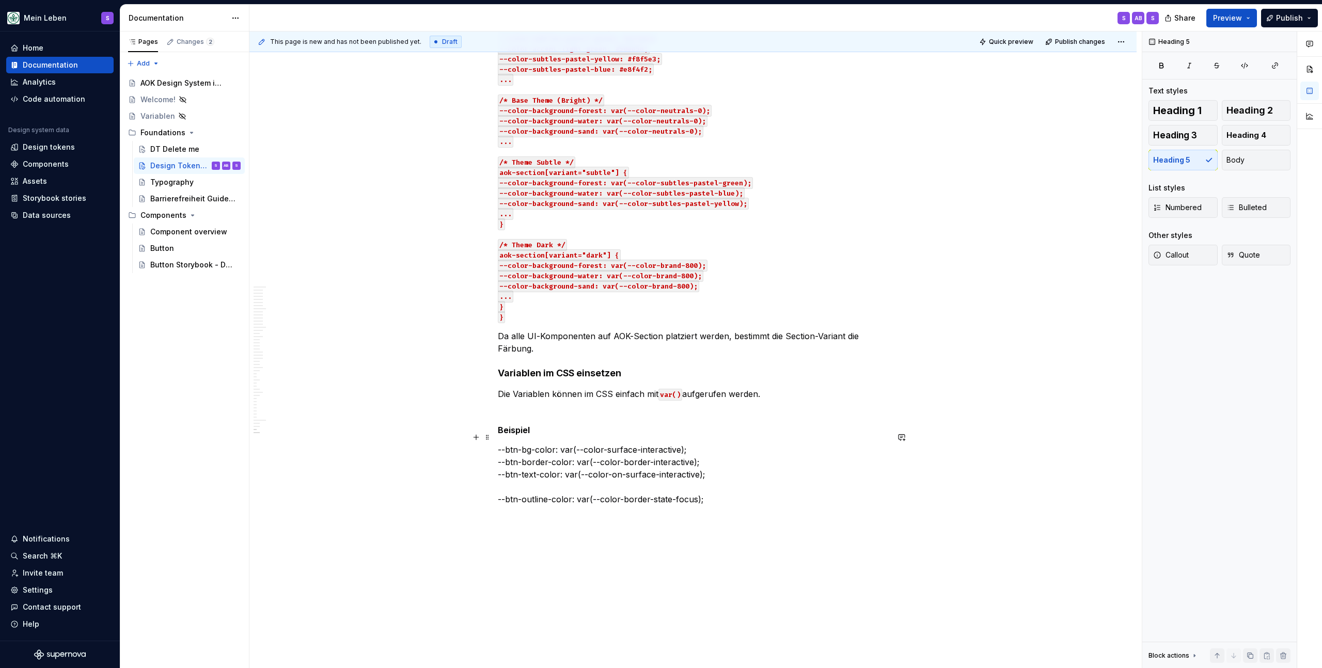
click at [512, 480] on p "--btn-bg-color: var(--color-surface-interactive); --btn-border-color: var(--col…" at bounding box center [693, 480] width 390 height 74
click at [728, 479] on p "--btn-bg-color: var(--color-surface-interactive); --btn-border-color: var(--col…" at bounding box center [693, 474] width 390 height 62
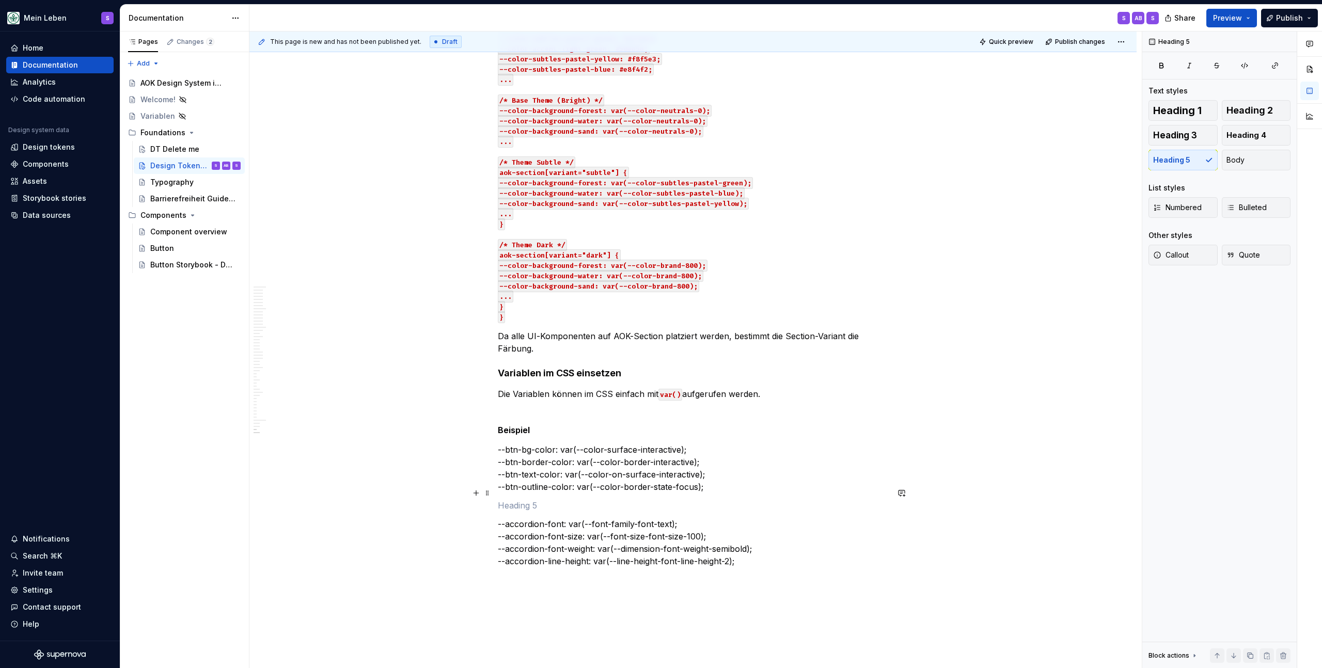
click at [566, 499] on p at bounding box center [693, 505] width 390 height 12
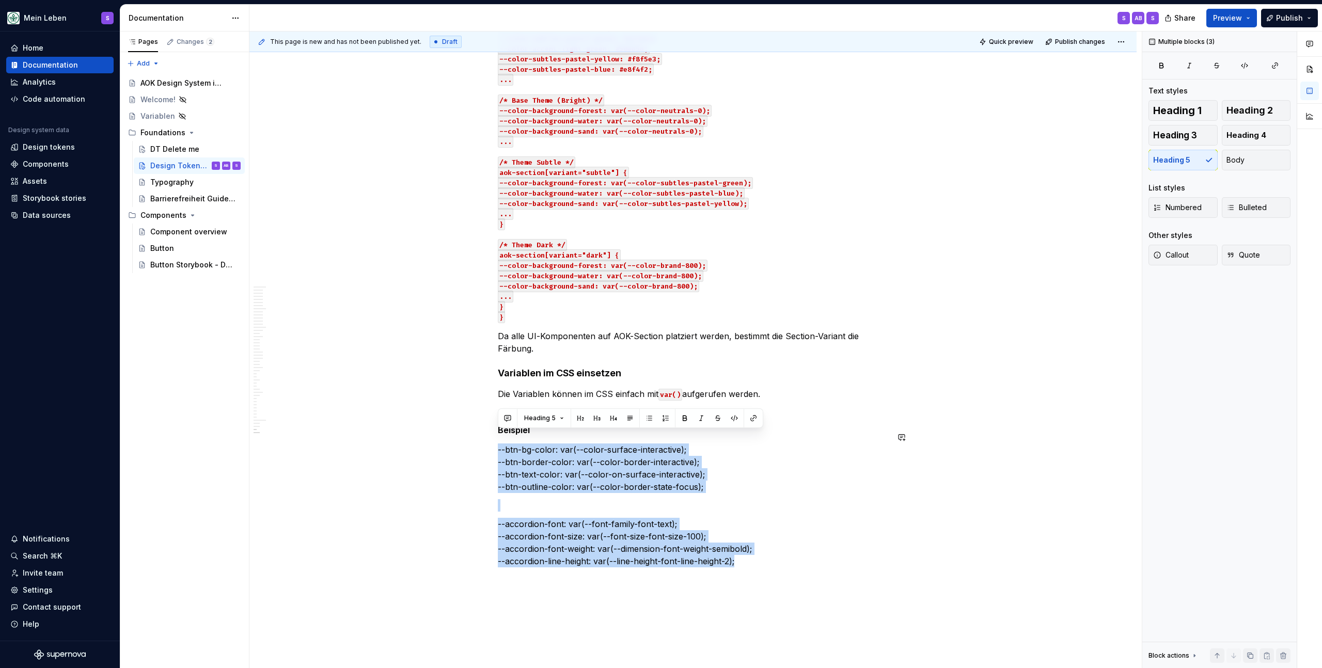
drag, startPoint x: 740, startPoint y: 547, endPoint x: 496, endPoint y: 431, distance: 270.9
click at [734, 418] on button "button" at bounding box center [734, 418] width 14 height 14
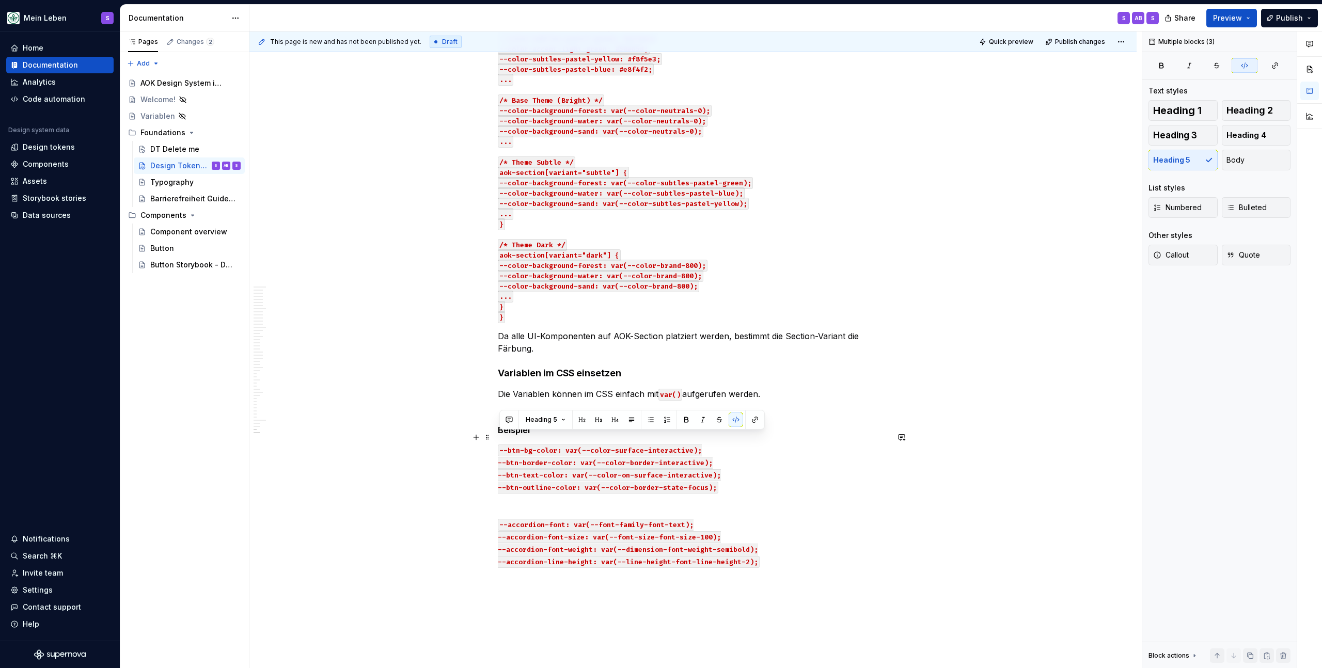
click at [774, 448] on p "--btn-bg-color: var(--color-surface-interactive); --btn-border-color: var(--col…" at bounding box center [693, 468] width 390 height 50
click at [580, 425] on h5 "Beispiel" at bounding box center [693, 430] width 390 height 10
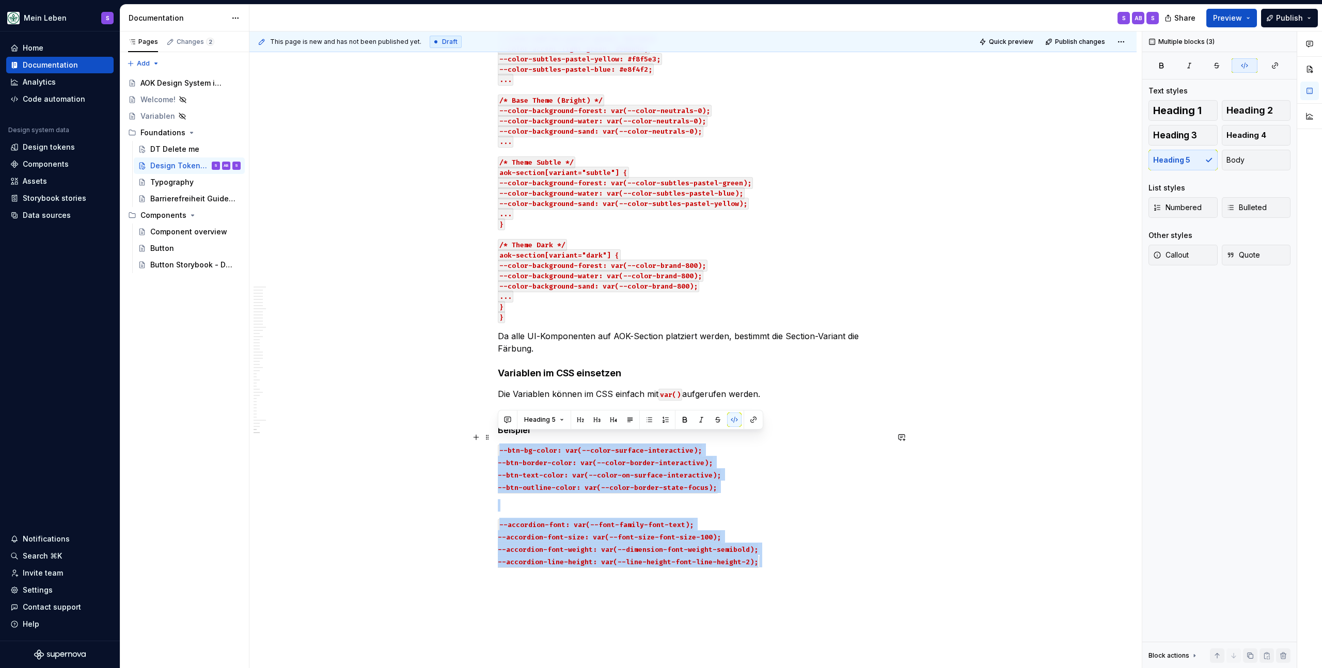
drag, startPoint x: 774, startPoint y: 558, endPoint x: 495, endPoint y: 439, distance: 303.2
copy div "--btn-bg-color: var(--color-surface-interactive); --btn-border-color: var(--col…"
drag, startPoint x: 769, startPoint y: 549, endPoint x: 493, endPoint y: 433, distance: 299.8
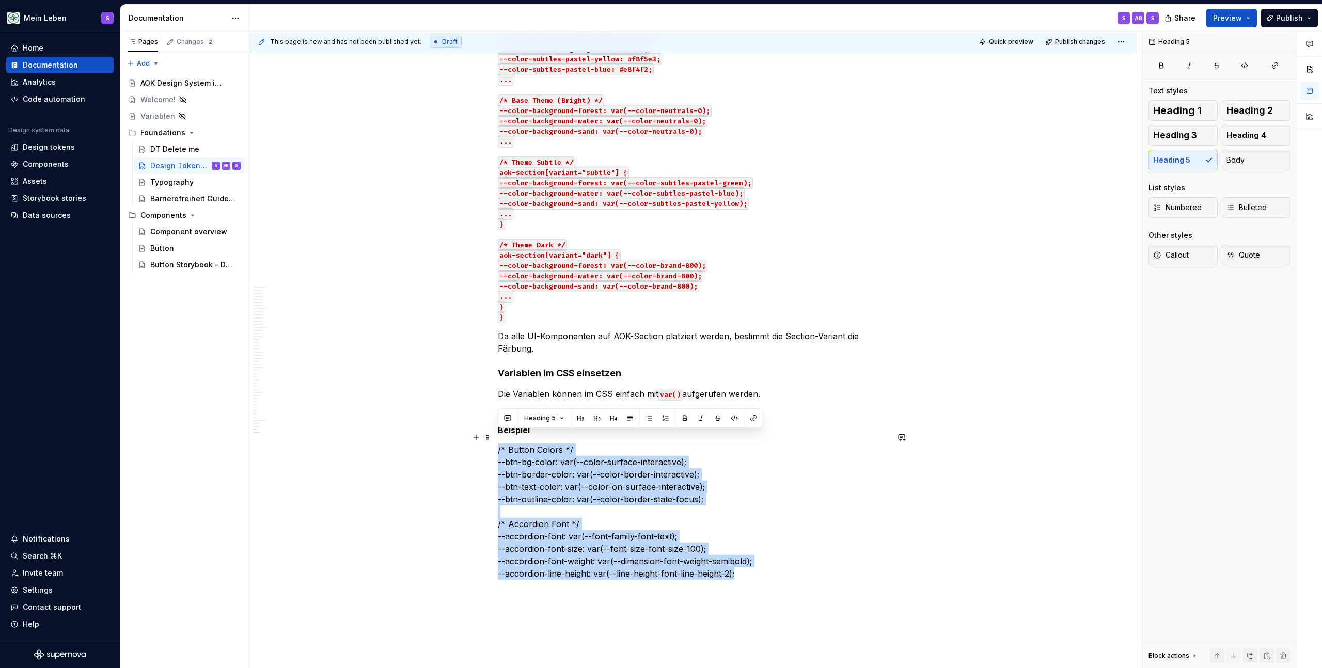
drag, startPoint x: 745, startPoint y: 560, endPoint x: 499, endPoint y: 434, distance: 276.6
click at [499, 443] on p "/* Button Colors */ --btn-bg-color: var(--color-surface-interactive); --btn-bor…" at bounding box center [693, 517] width 390 height 149
click at [728, 417] on button "button" at bounding box center [734, 418] width 14 height 14
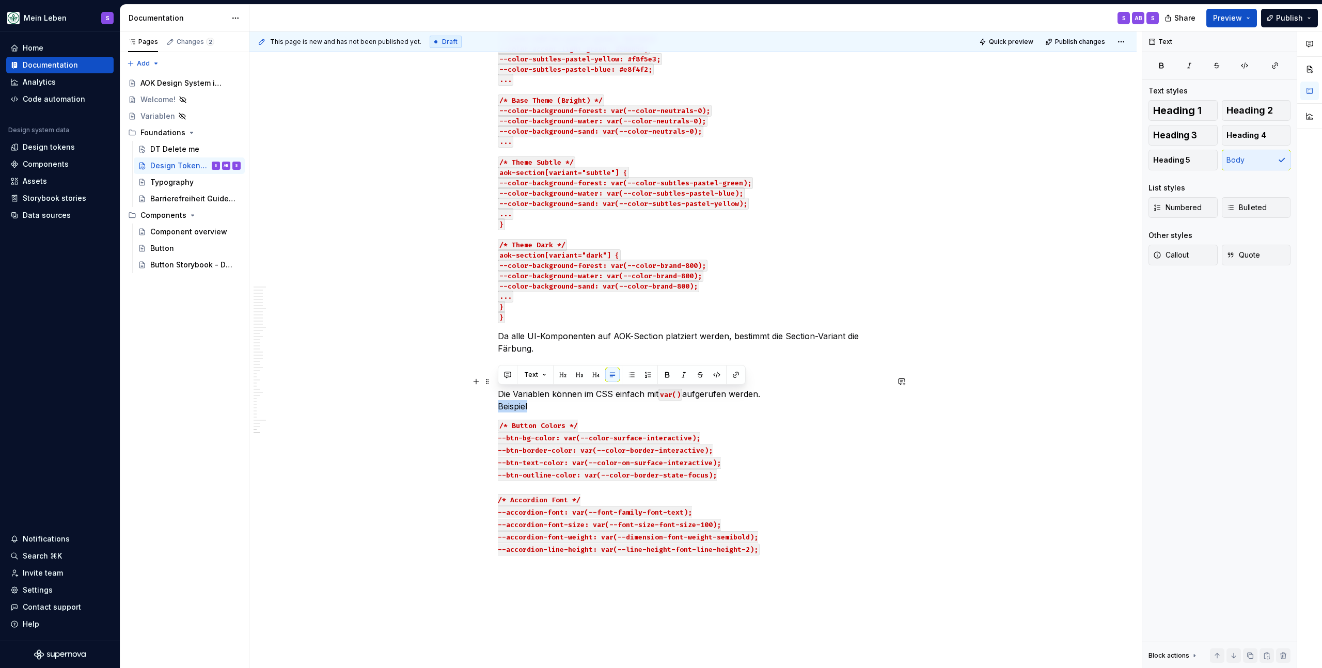
drag, startPoint x: 529, startPoint y: 395, endPoint x: 496, endPoint y: 394, distance: 33.1
click at [1202, 159] on button "Heading 5" at bounding box center [1182, 160] width 69 height 21
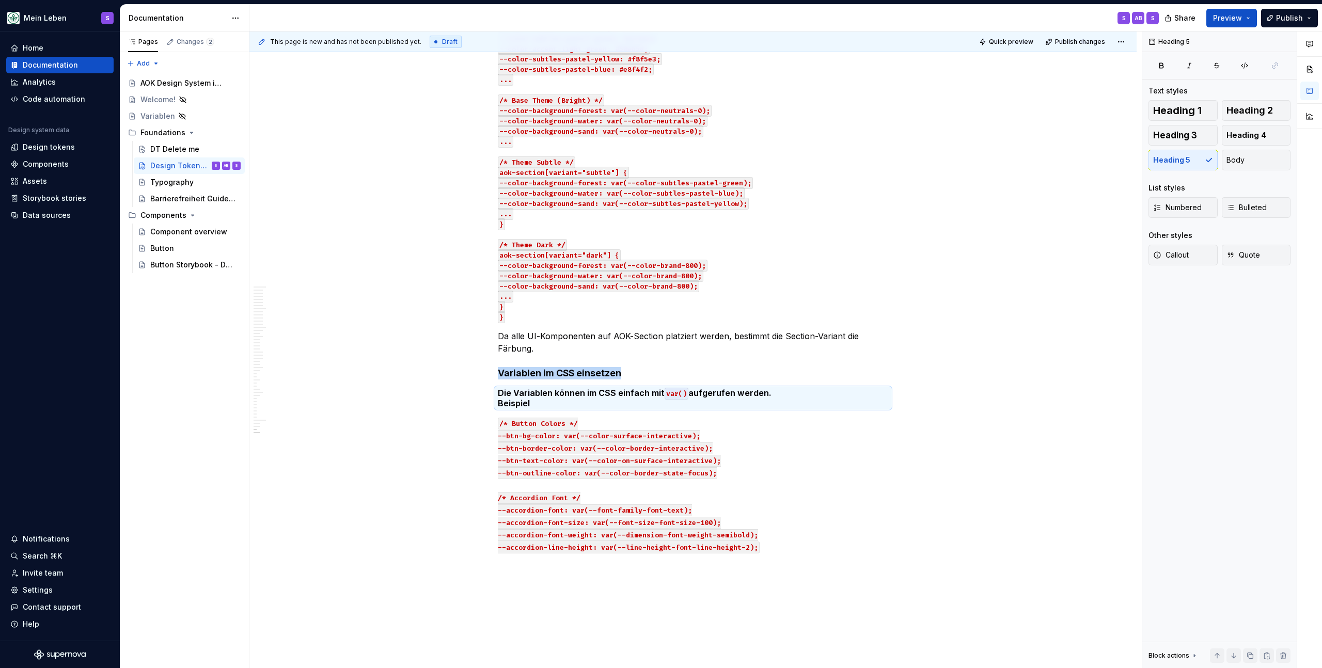
click at [931, 290] on div "This page is new and has not been published yet. Draft Quick preview Publish ch…" at bounding box center [695, 349] width 892 height 637
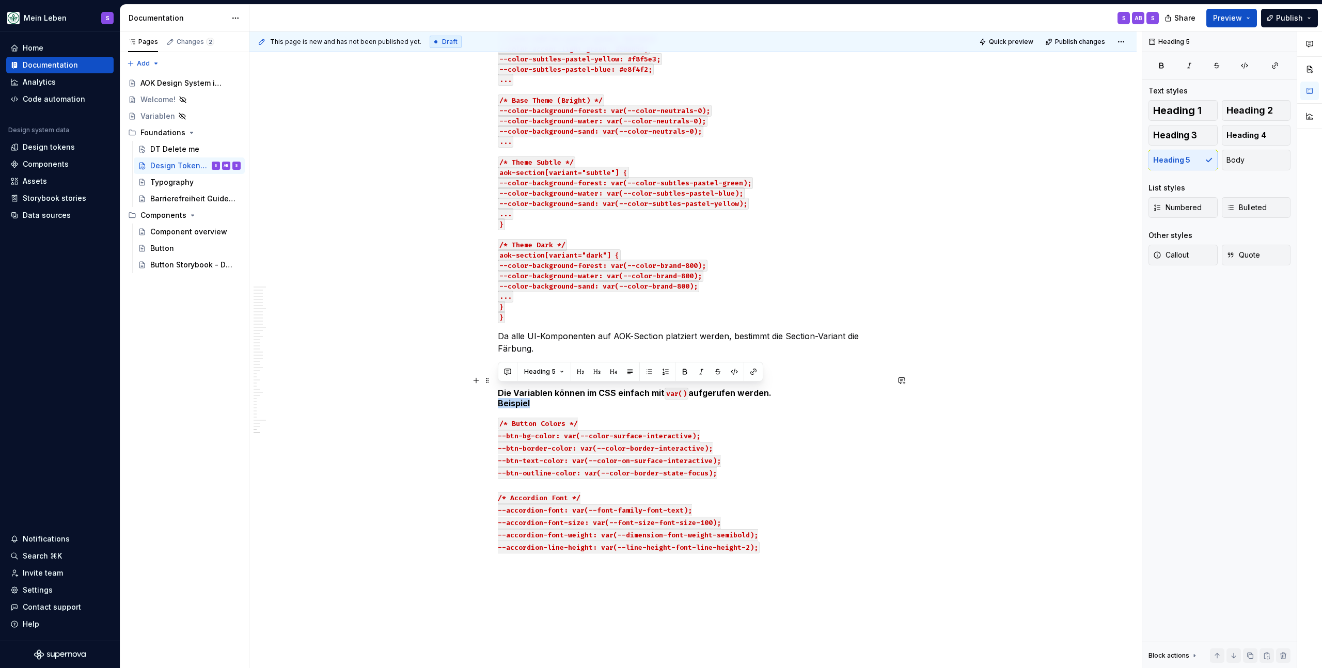
drag, startPoint x: 534, startPoint y: 391, endPoint x: 493, endPoint y: 390, distance: 41.3
click at [1255, 155] on button "Body" at bounding box center [1256, 160] width 69 height 21
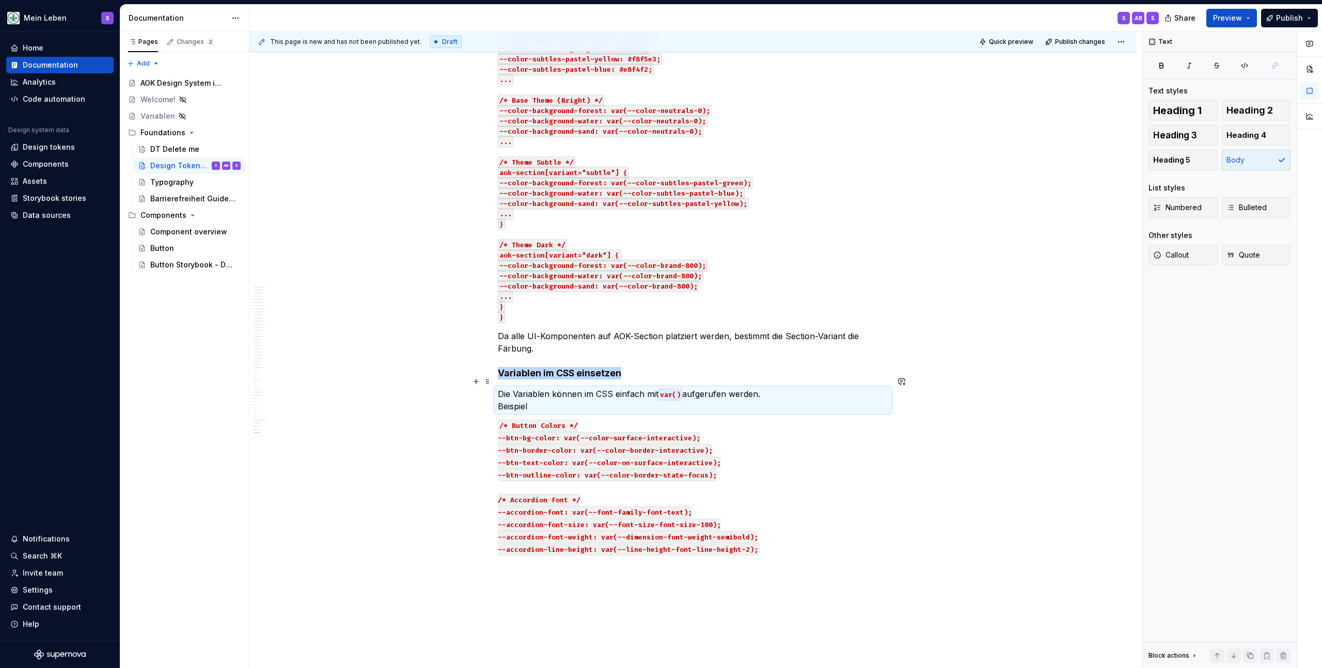
click at [505, 394] on p "Die Variablen können im CSS einfach mit var() aufgerufen werden. Beispiel" at bounding box center [693, 400] width 390 height 25
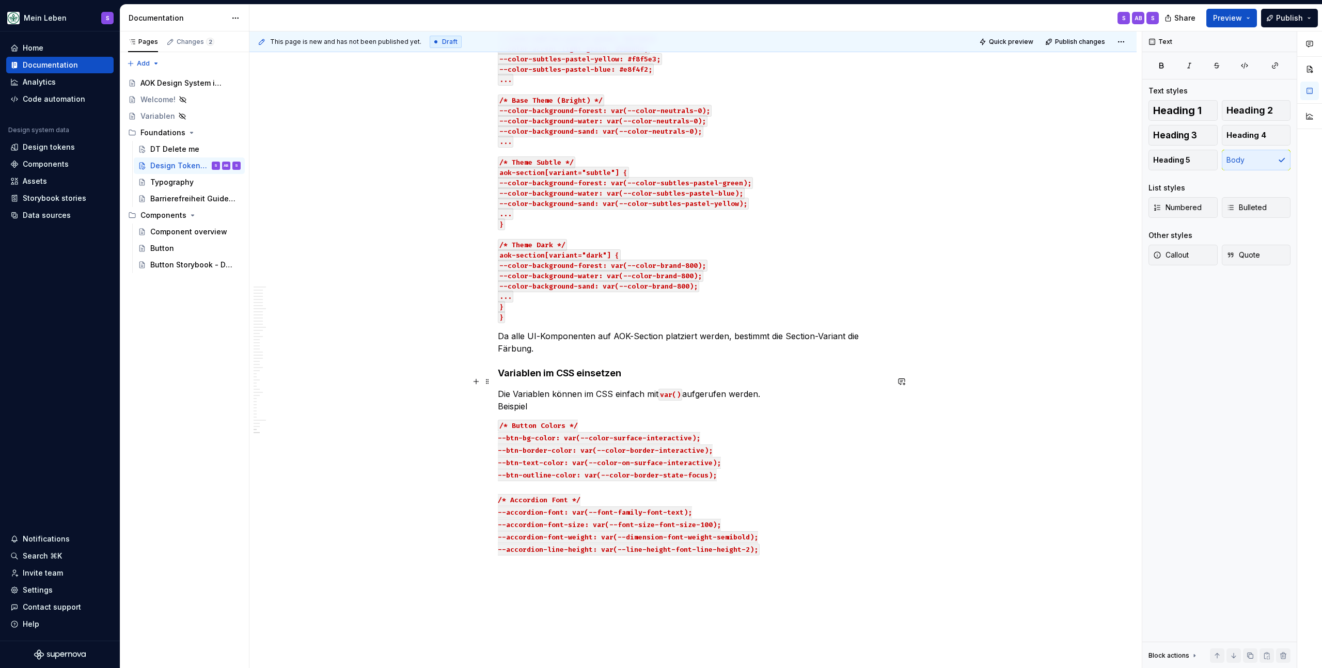
click at [498, 394] on p "Die Variablen können im CSS einfach mit var() aufgerufen werden. Beispiel" at bounding box center [693, 400] width 390 height 25
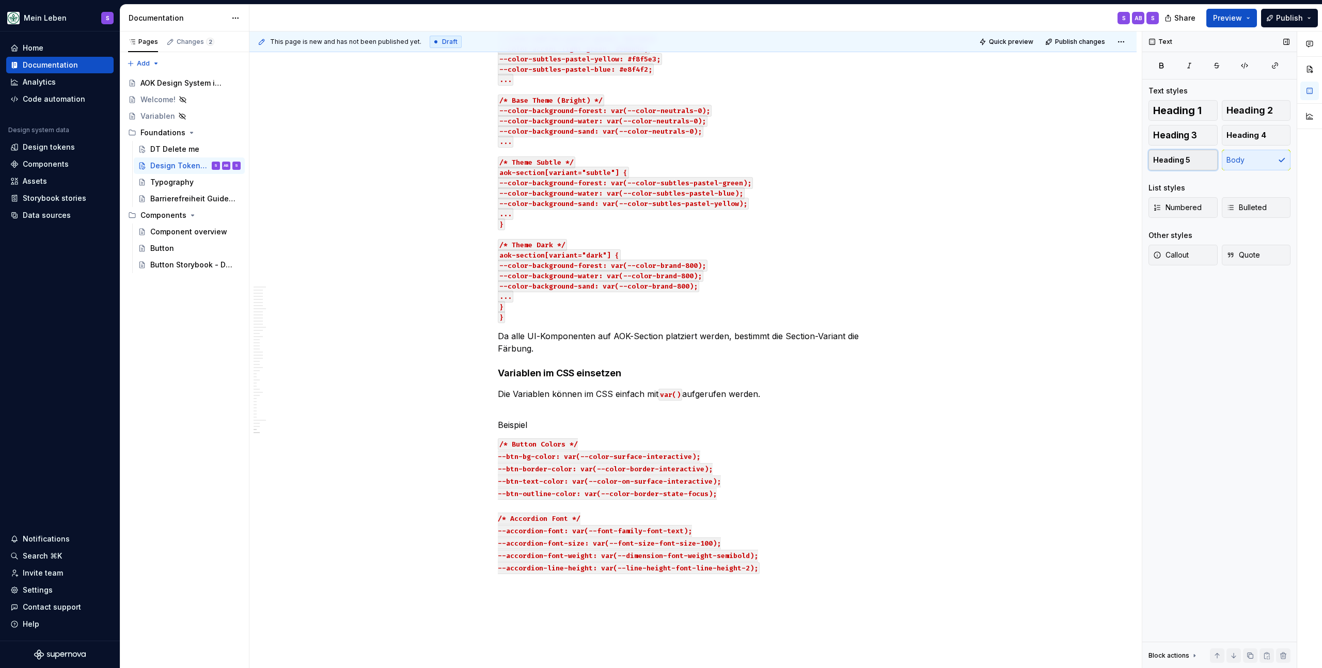
click at [1193, 161] on button "Heading 5" at bounding box center [1182, 160] width 69 height 21
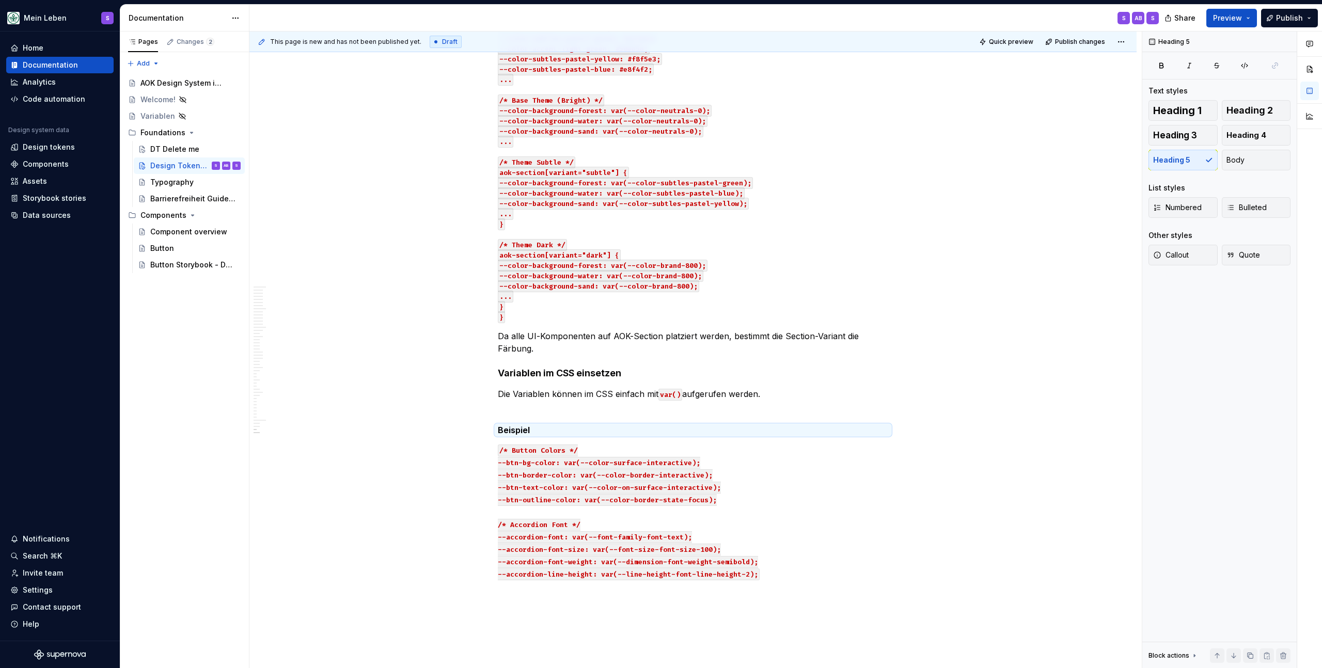
click at [861, 367] on h4 "Variablen im CSS einsetzen" at bounding box center [693, 373] width 390 height 12
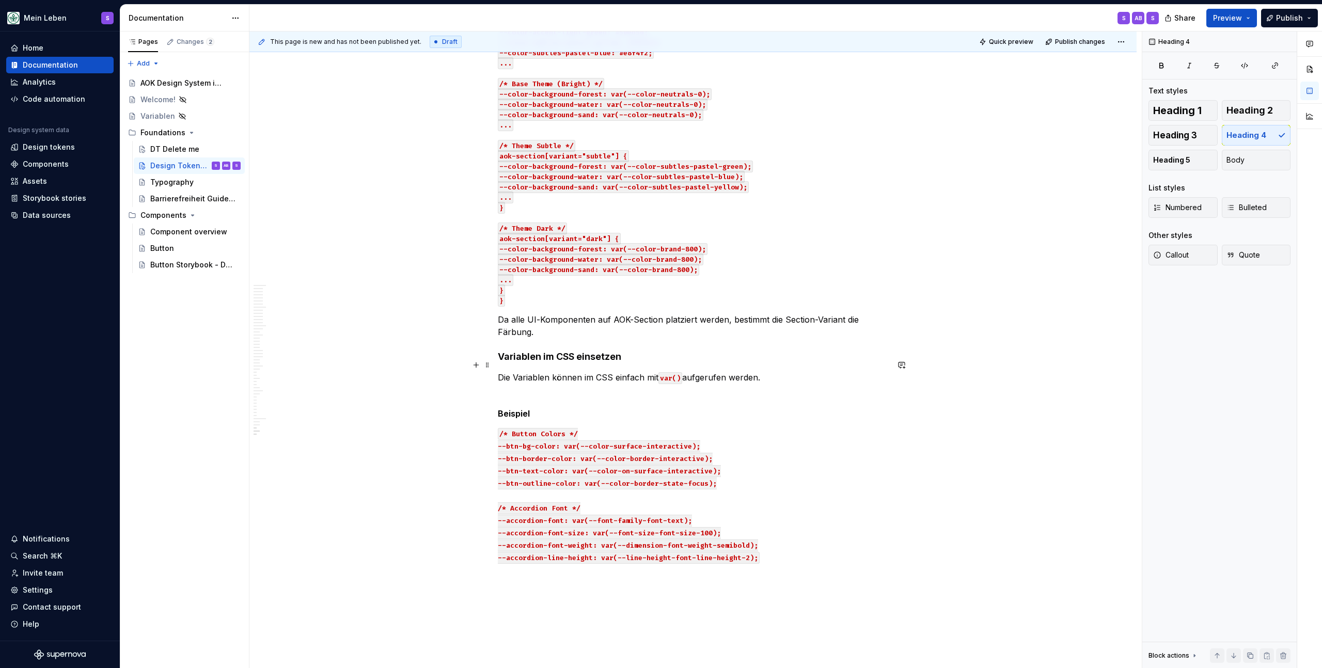
scroll to position [14058, 0]
click at [1252, 367] on div "Heading 4 Text styles Heading 1 Heading 2 Heading 3 Heading 4 Heading 5 Body Li…" at bounding box center [1219, 349] width 154 height 637
click at [517, 408] on h5 "Beispiel" at bounding box center [693, 413] width 390 height 10
click at [1196, 341] on div "Heading 5 Text styles Heading 1 Heading 2 Heading 3 Heading 4 Heading 5 Body Li…" at bounding box center [1219, 349] width 154 height 637
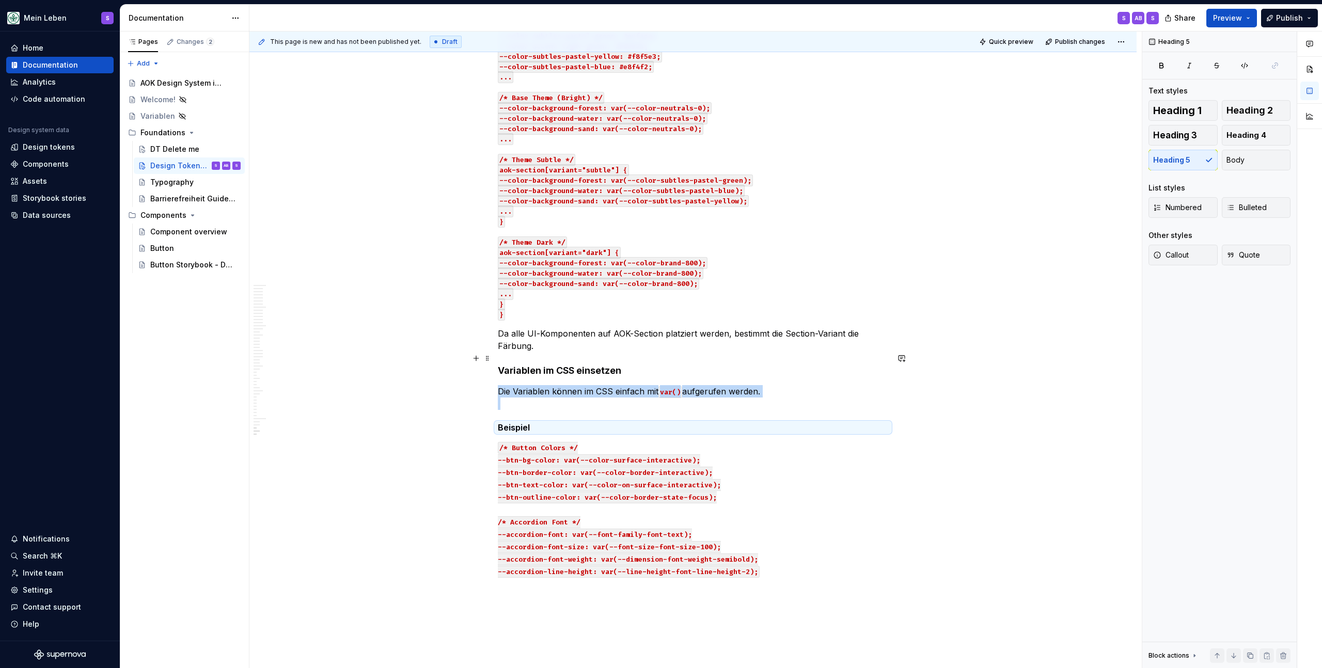
scroll to position [14043, 0]
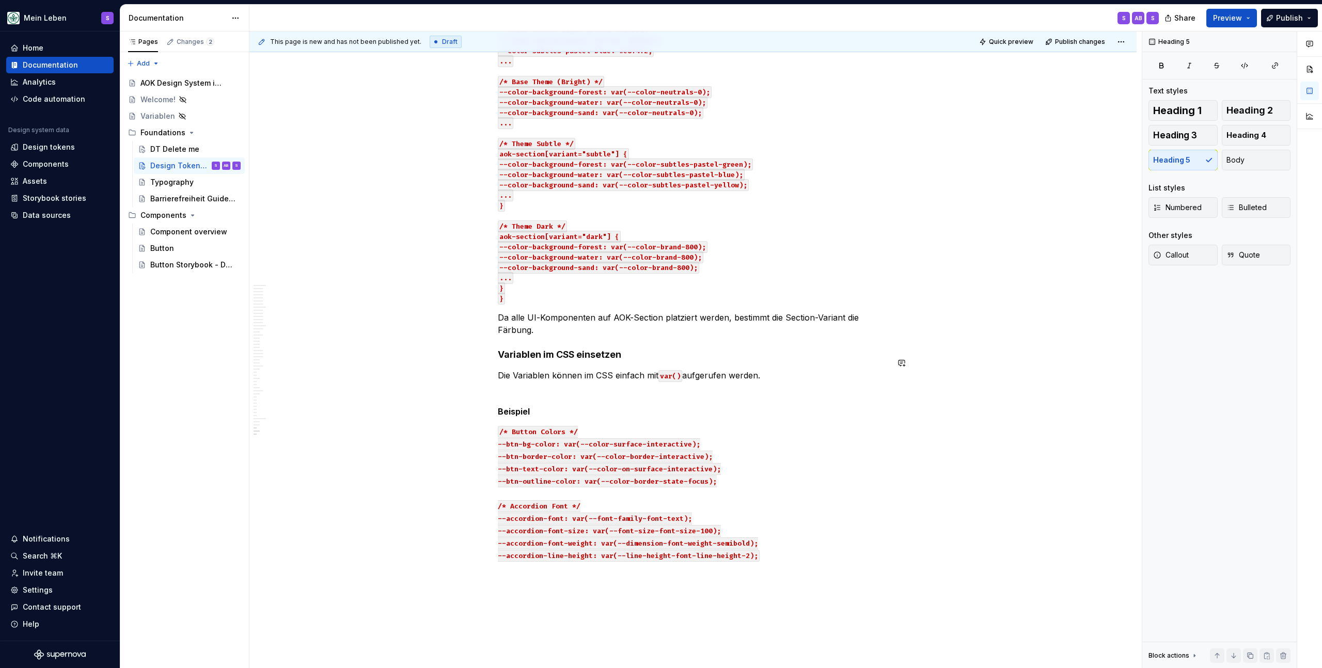
scroll to position [14061, 0]
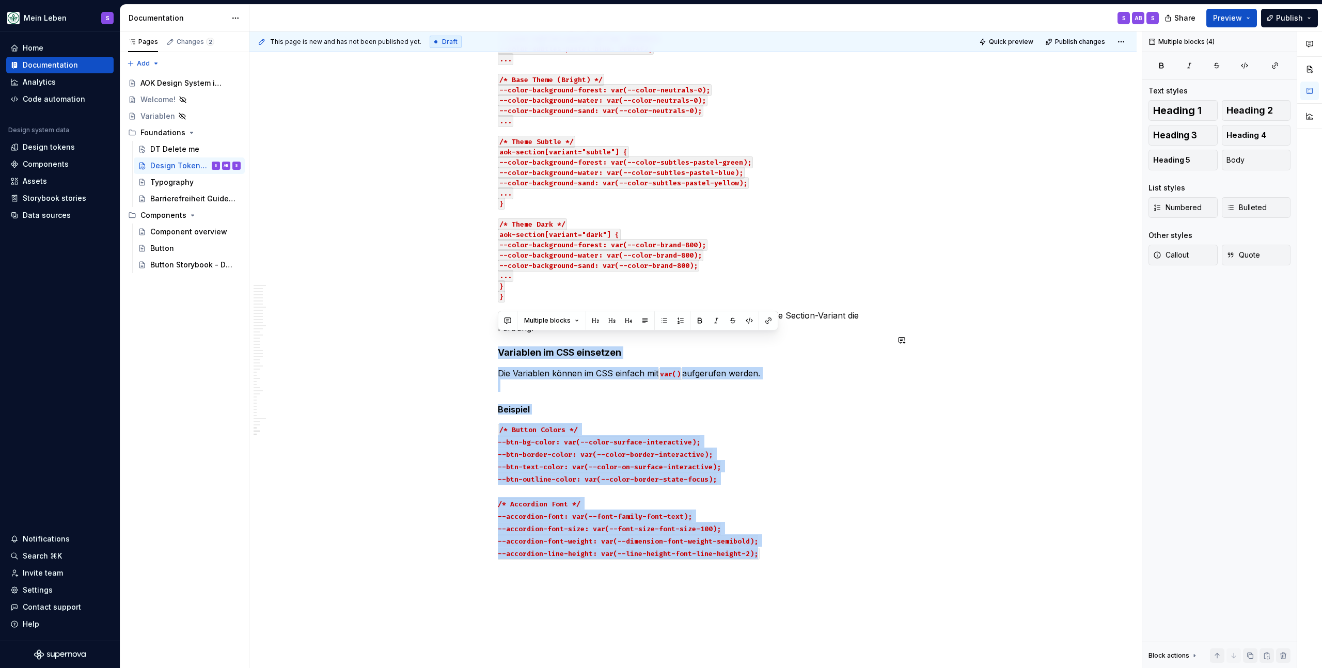
drag, startPoint x: 766, startPoint y: 543, endPoint x: 481, endPoint y: 330, distance: 355.5
copy div "Variablen im CSS einsetzen Die Variablen können im CSS einfach mit var() aufger…"
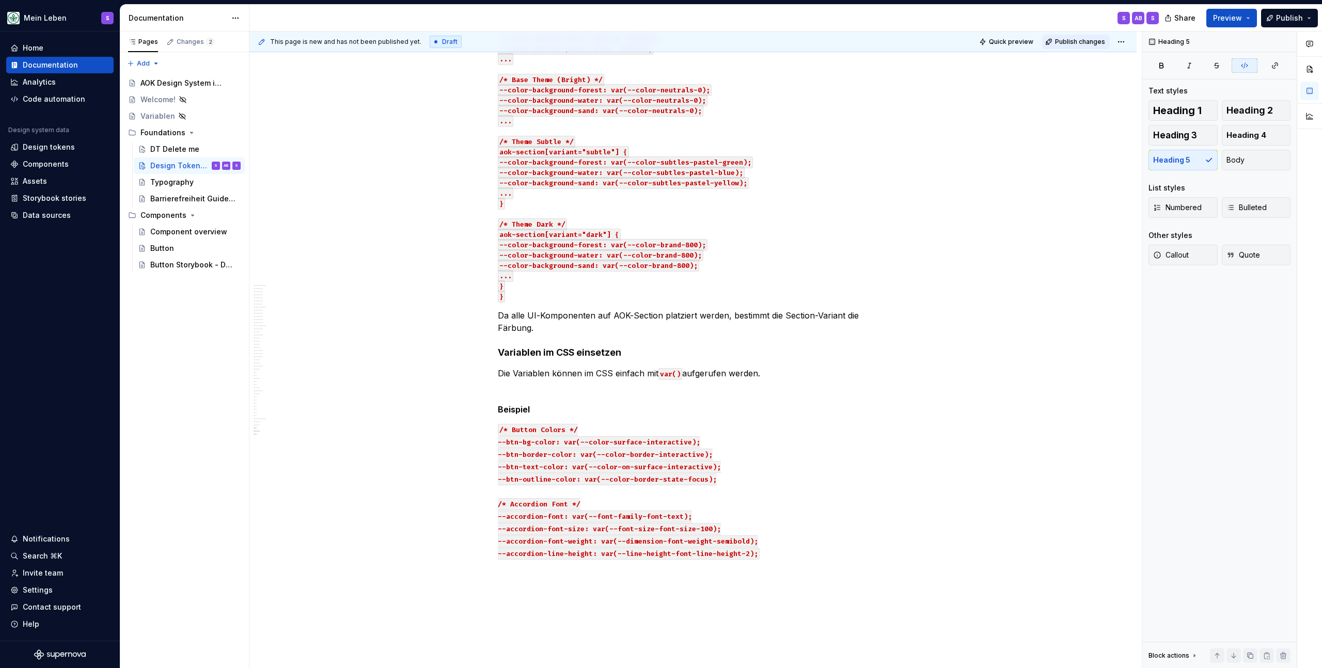
click at [1071, 45] on button "Publish changes" at bounding box center [1076, 42] width 68 height 14
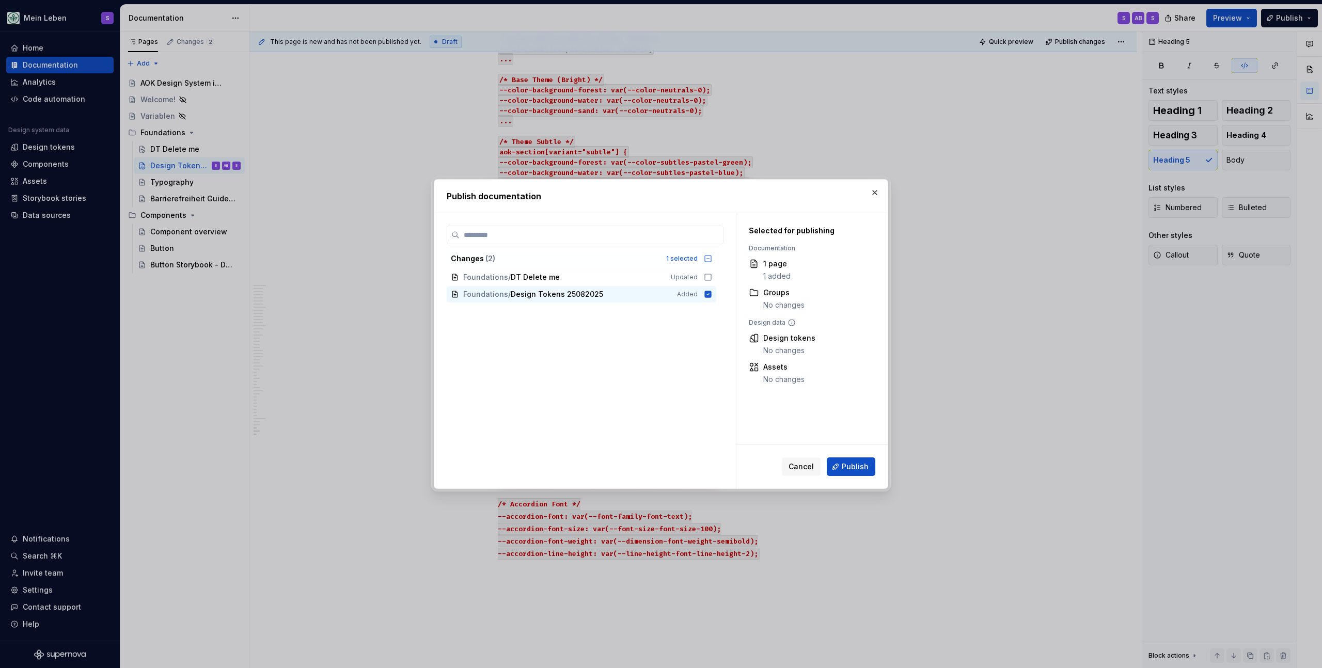
click at [852, 466] on span "Publish" at bounding box center [855, 467] width 27 height 10
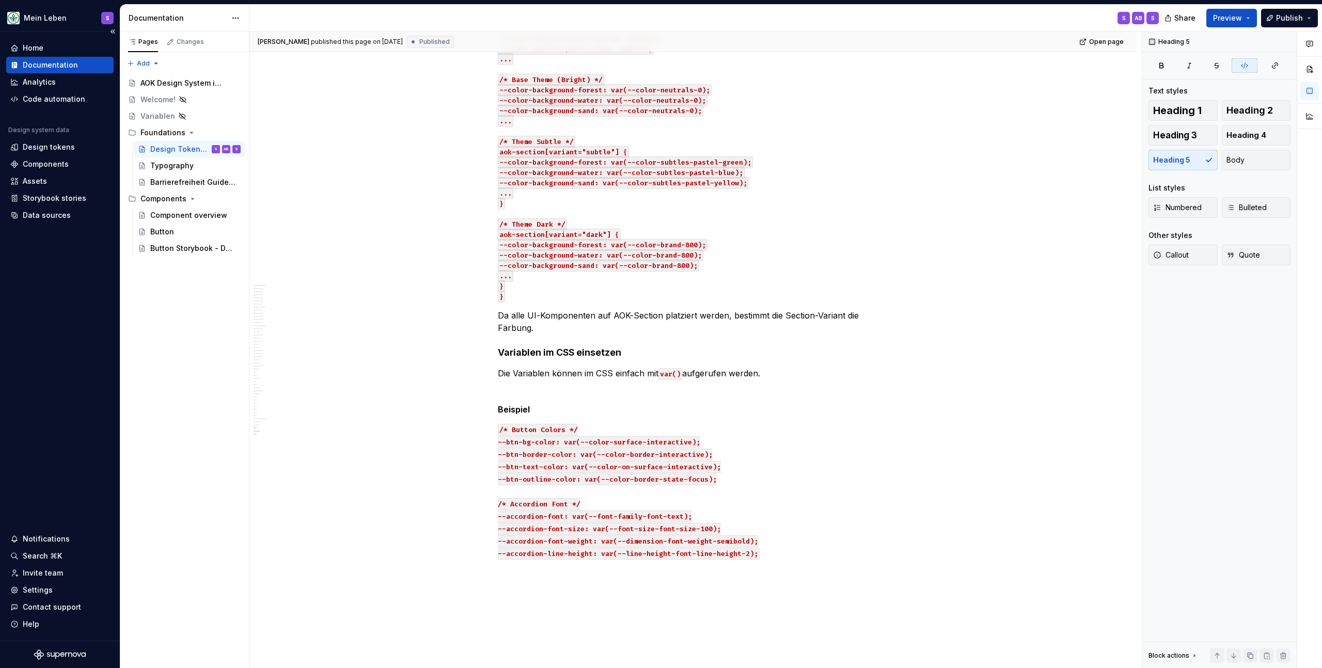
type textarea "*"
type textarea "Design Tokens"
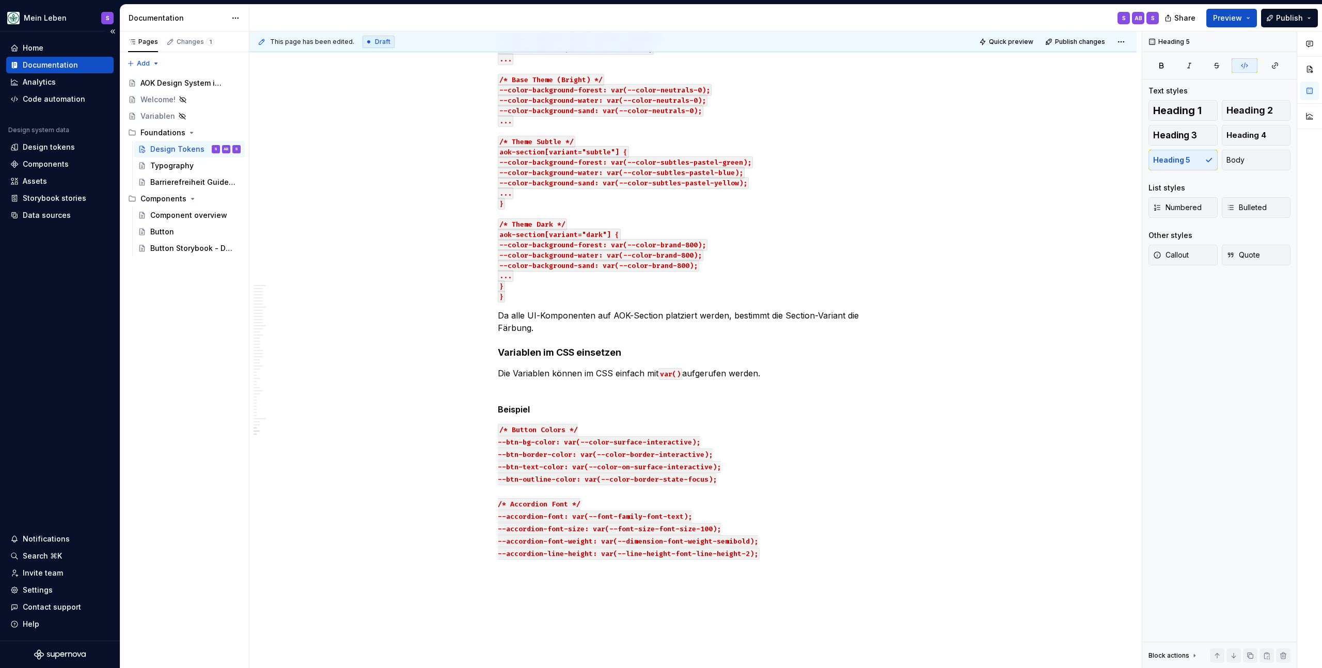
type textarea "*"
type textarea "Design Tokens"
type textarea "*"
type textarea "Design Tokens sind standardisierte, plattformunabhängige Variablen, die zentral…"
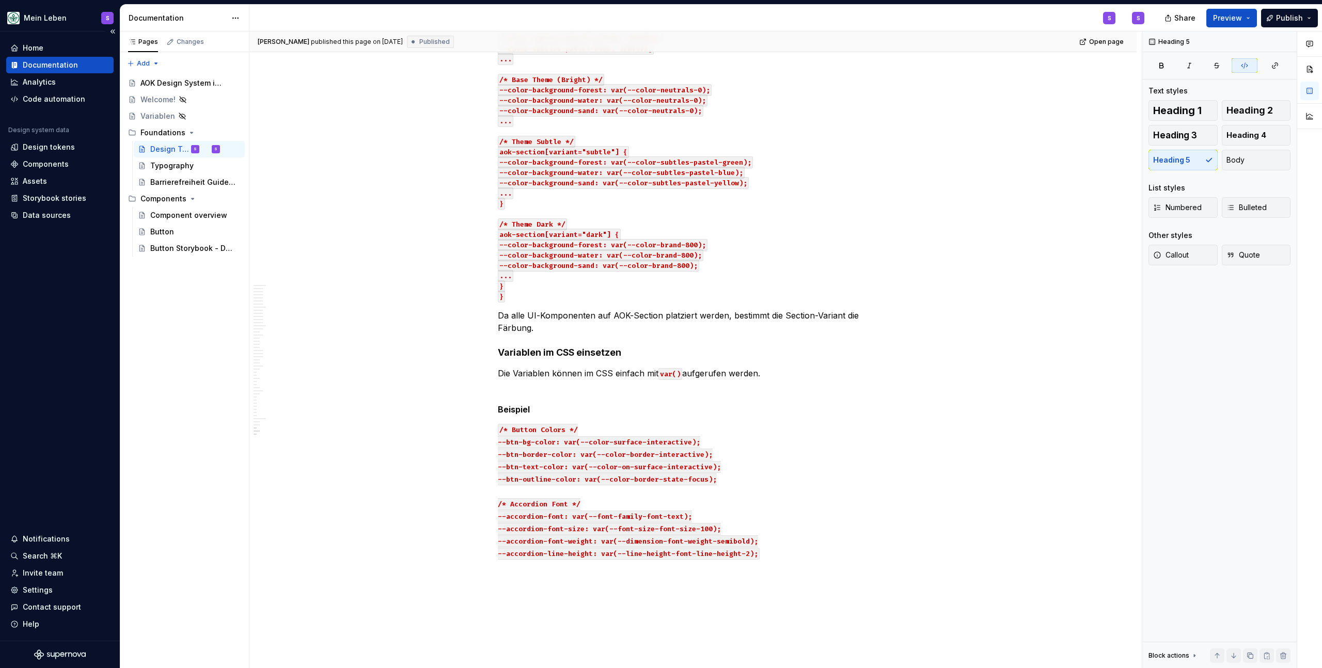
type textarea "*"
